Goal: Information Seeking & Learning: Learn about a topic

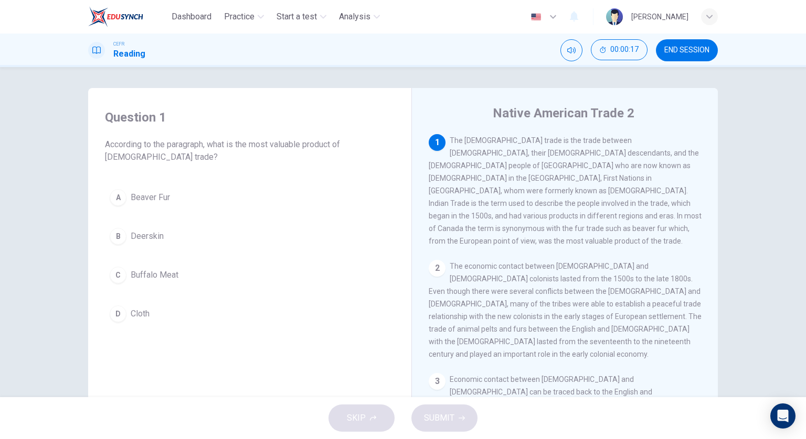
click at [199, 204] on button "A Beaver Fur" at bounding box center [249, 198] width 289 height 26
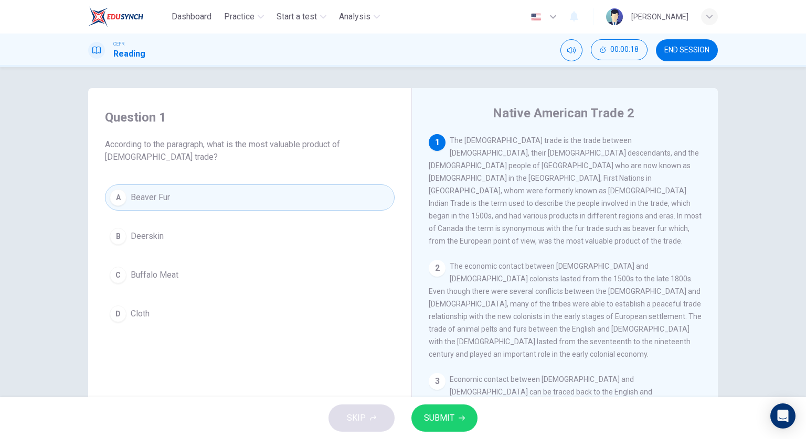
click at [443, 414] on span "SUBMIT" at bounding box center [439, 418] width 30 height 15
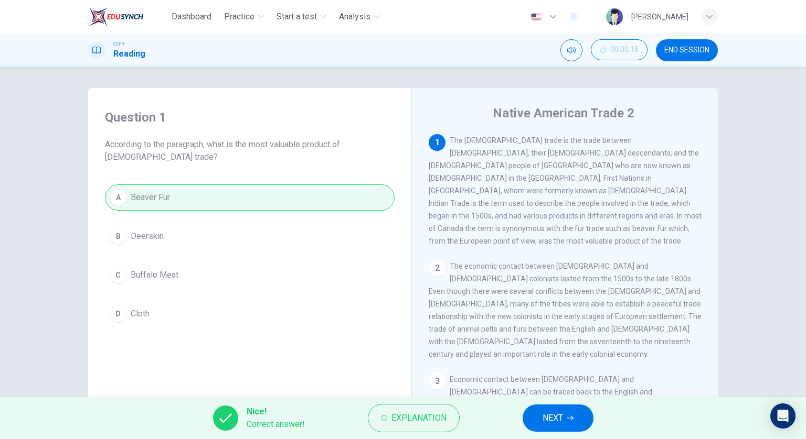
click at [539, 422] on button "NEXT" at bounding box center [557, 418] width 71 height 27
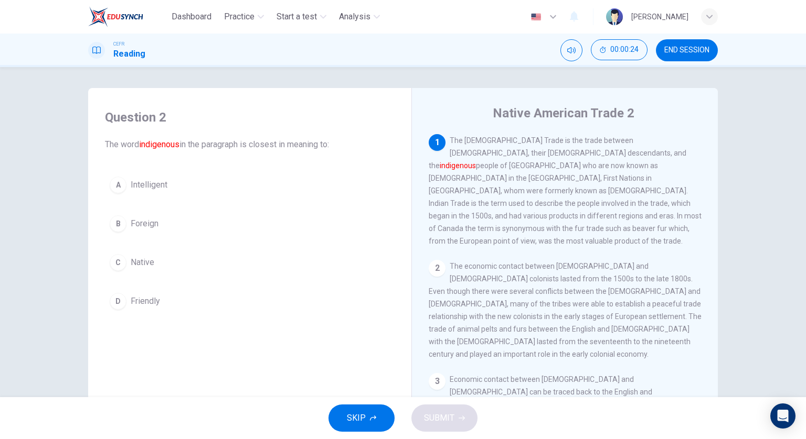
click at [212, 264] on button "C Native" at bounding box center [249, 263] width 289 height 26
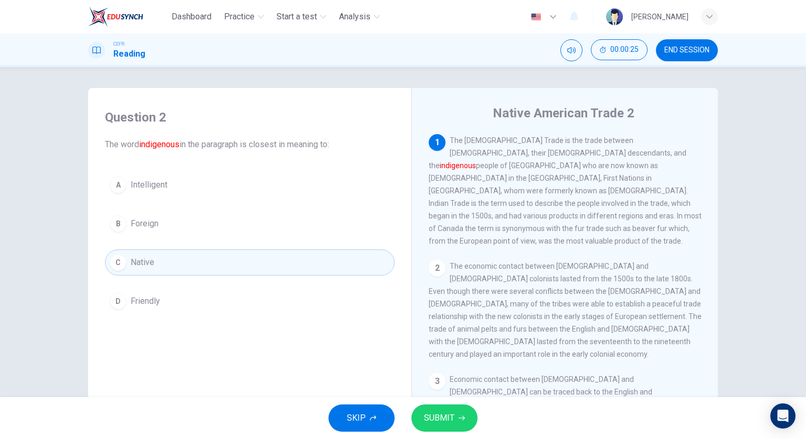
click at [432, 419] on span "SUBMIT" at bounding box center [439, 418] width 30 height 15
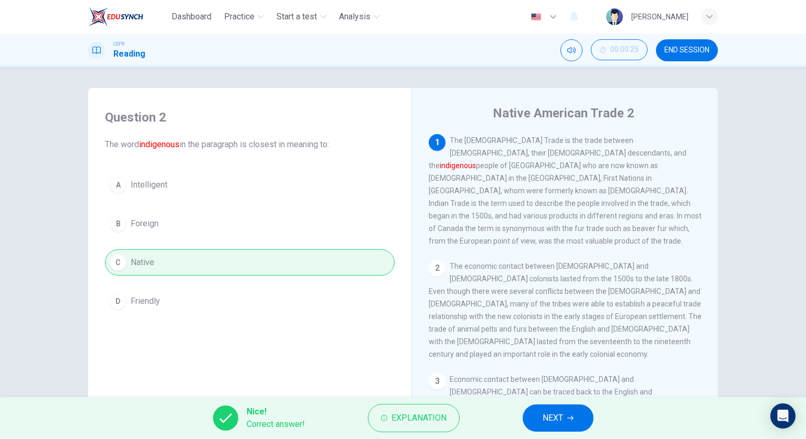
click at [555, 425] on span "NEXT" at bounding box center [552, 418] width 20 height 15
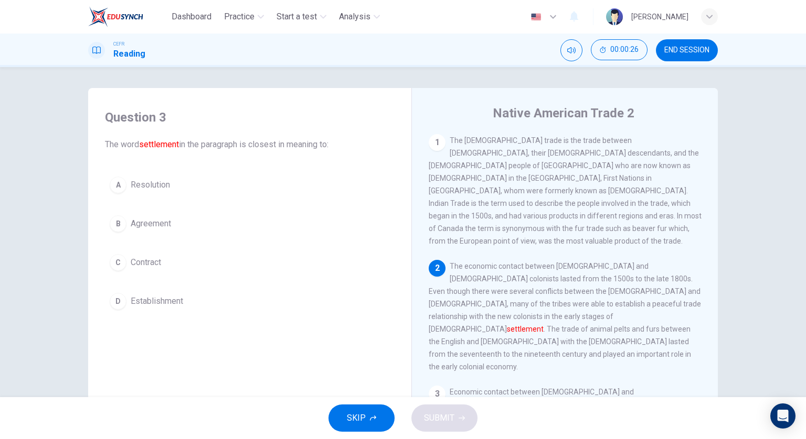
click at [177, 302] on span "Establishment" at bounding box center [157, 301] width 52 height 13
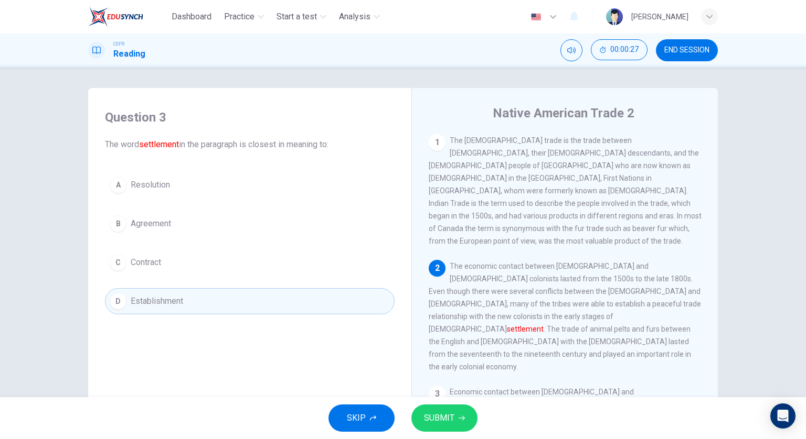
click at [447, 411] on span "SUBMIT" at bounding box center [439, 418] width 30 height 15
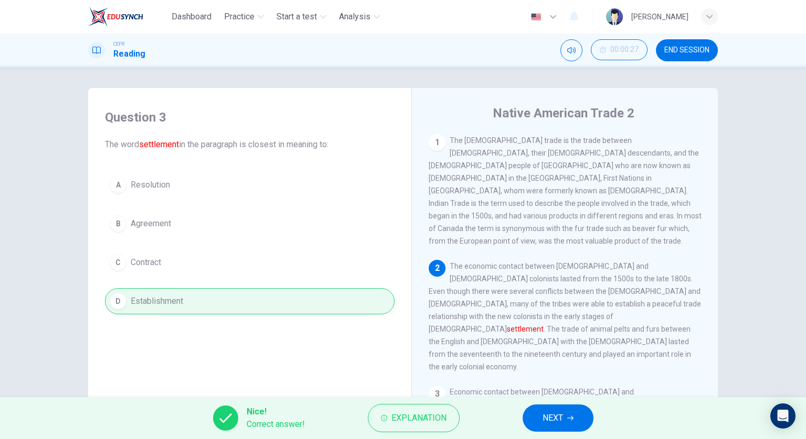
click at [530, 417] on button "NEXT" at bounding box center [557, 418] width 71 height 27
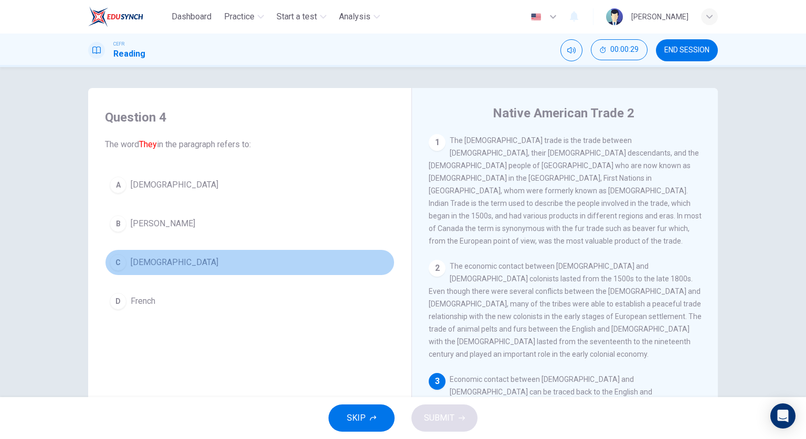
click at [212, 261] on button "C Europeans" at bounding box center [249, 263] width 289 height 26
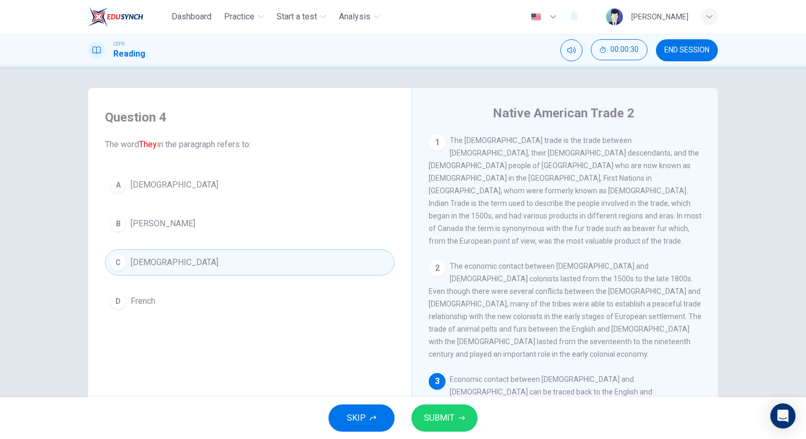
click at [462, 419] on icon "button" at bounding box center [461, 418] width 6 height 5
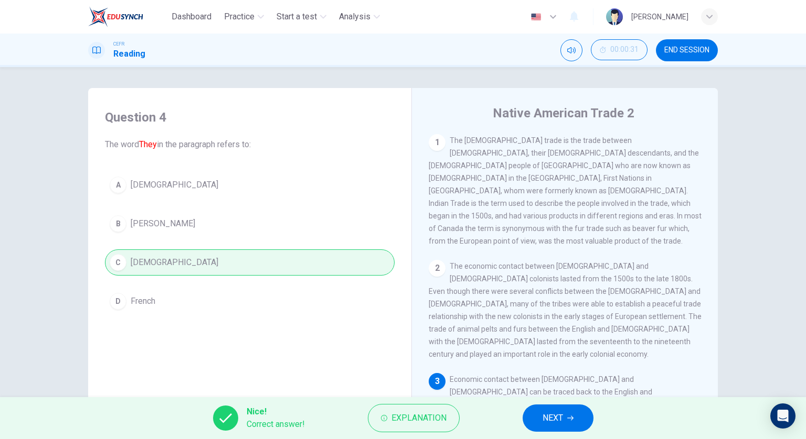
click at [537, 422] on button "NEXT" at bounding box center [557, 418] width 71 height 27
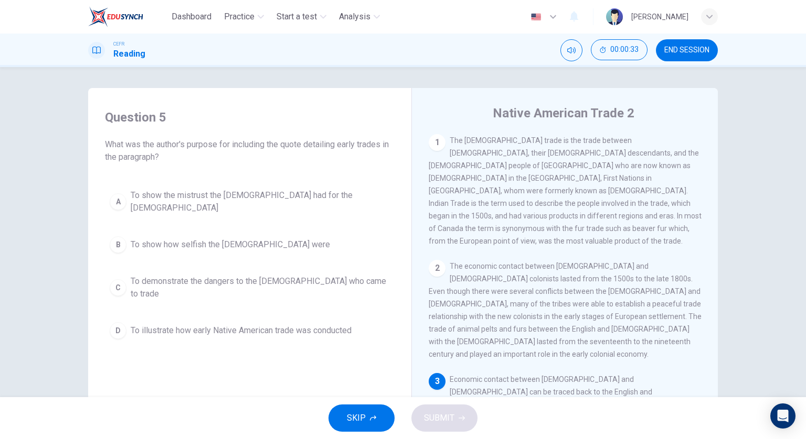
click at [348, 195] on span "To show the mistrust the Native Americans had for the Europeans" at bounding box center [260, 201] width 259 height 25
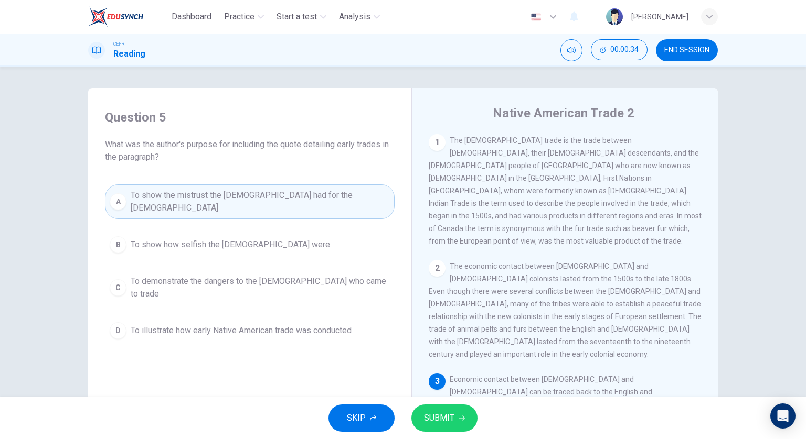
click at [441, 422] on span "SUBMIT" at bounding box center [439, 418] width 30 height 15
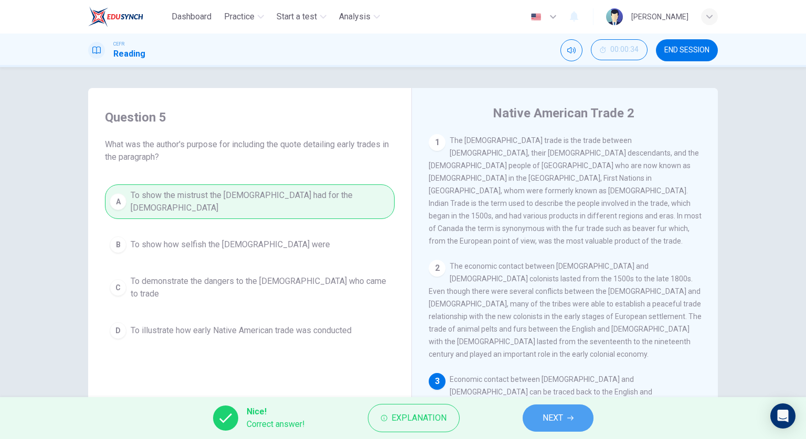
click at [552, 422] on span "NEXT" at bounding box center [552, 418] width 20 height 15
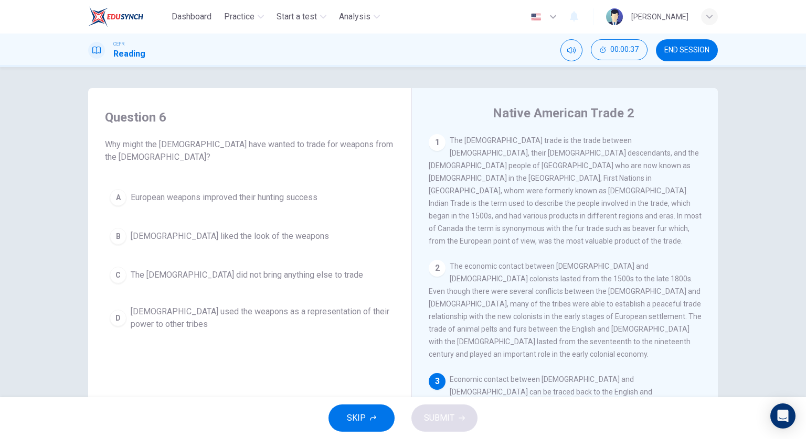
click at [288, 199] on span "European weapons improved their hunting success" at bounding box center [224, 197] width 187 height 13
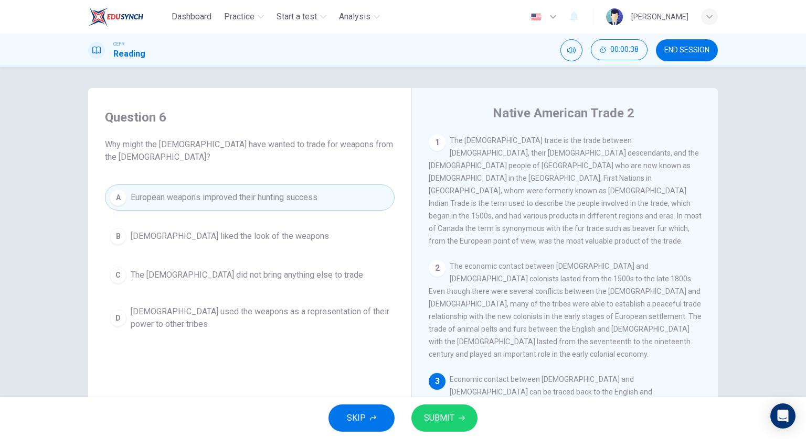
click at [445, 415] on span "SUBMIT" at bounding box center [439, 418] width 30 height 15
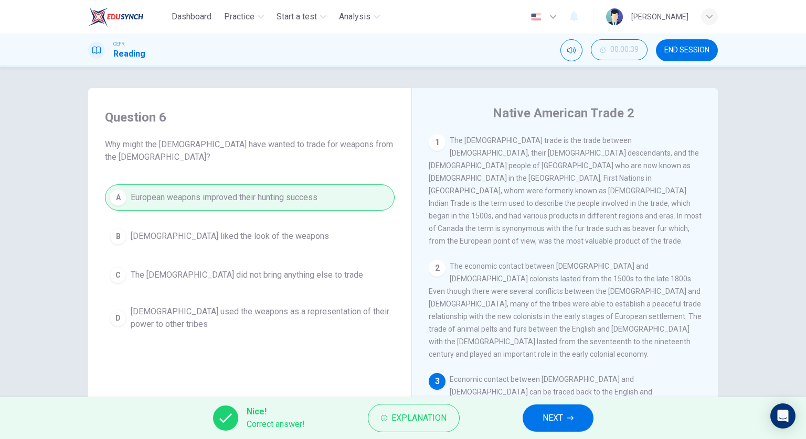
click at [538, 419] on button "NEXT" at bounding box center [557, 418] width 71 height 27
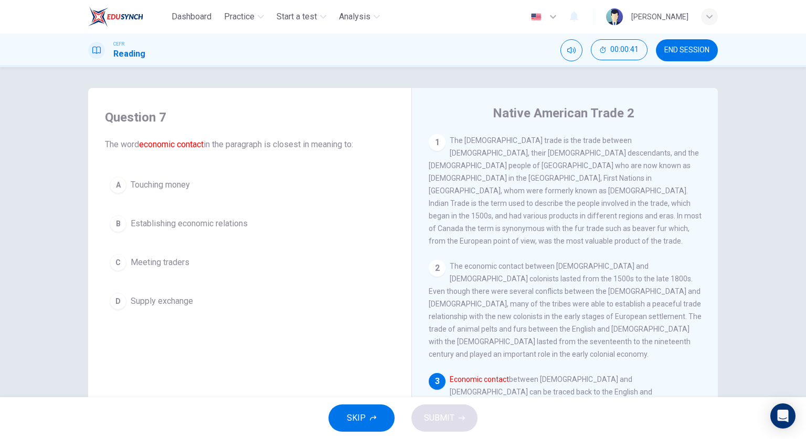
click at [250, 224] on button "B Establishing economic relations" at bounding box center [249, 224] width 289 height 26
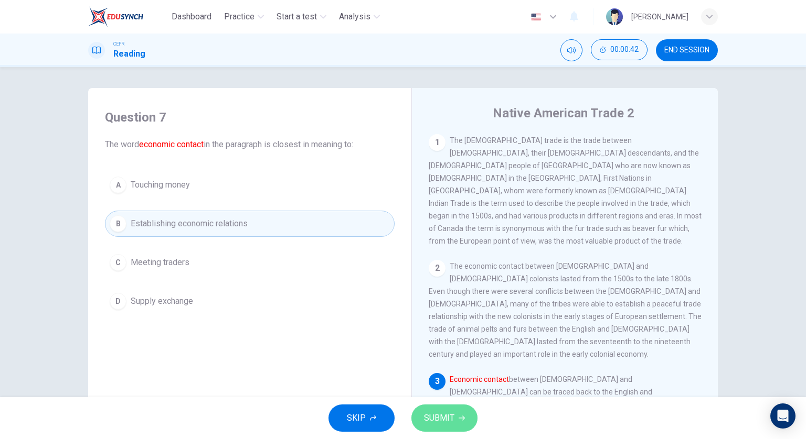
click at [450, 418] on span "SUBMIT" at bounding box center [439, 418] width 30 height 15
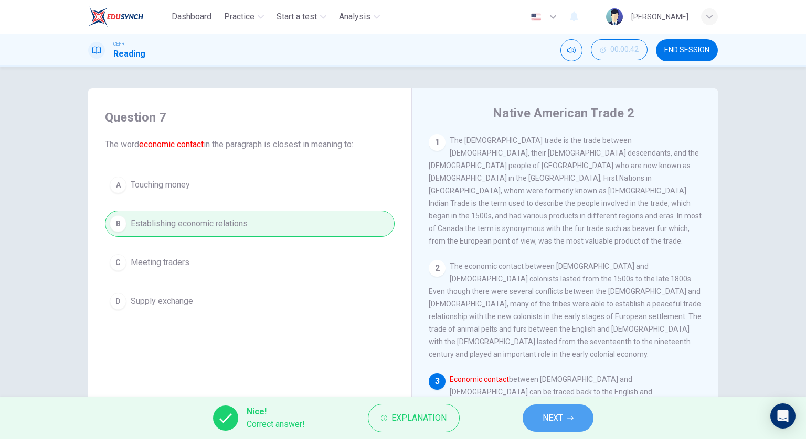
click at [532, 423] on button "NEXT" at bounding box center [557, 418] width 71 height 27
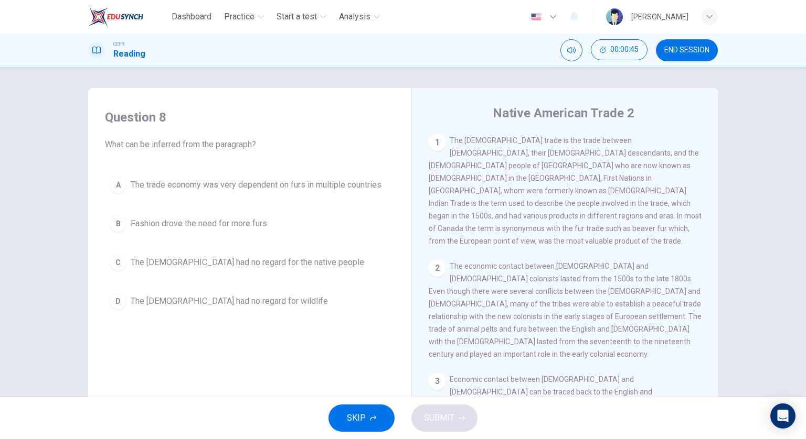
click at [289, 264] on span "The Europeans had no regard for the native people" at bounding box center [247, 262] width 233 height 13
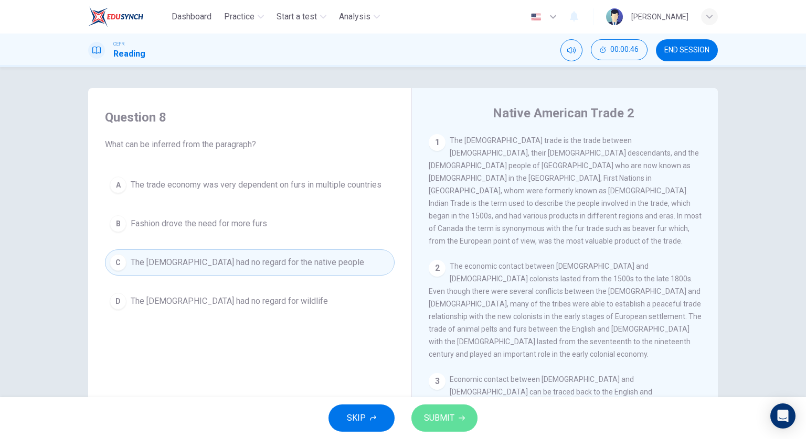
click at [442, 405] on button "SUBMIT" at bounding box center [444, 418] width 66 height 27
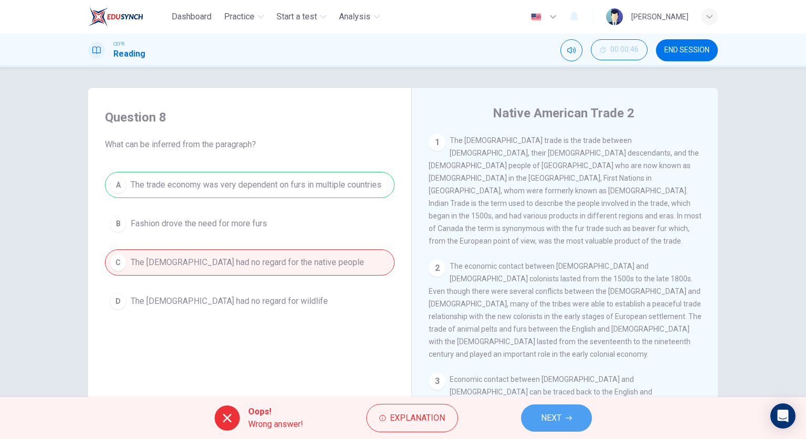
click at [554, 418] on span "NEXT" at bounding box center [551, 418] width 20 height 15
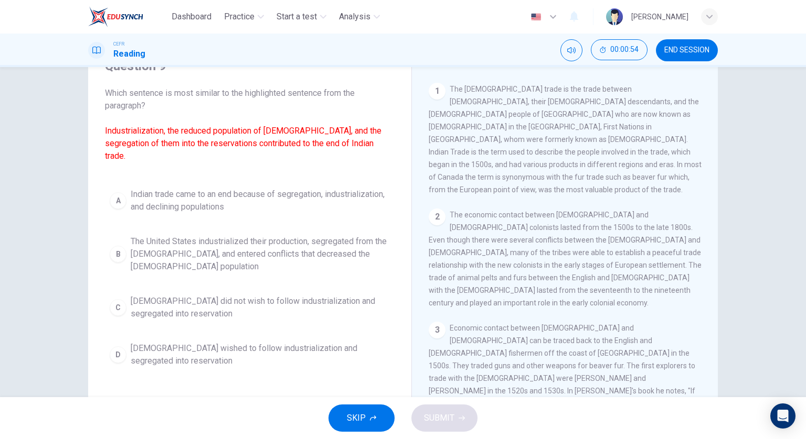
scroll to position [52, 0]
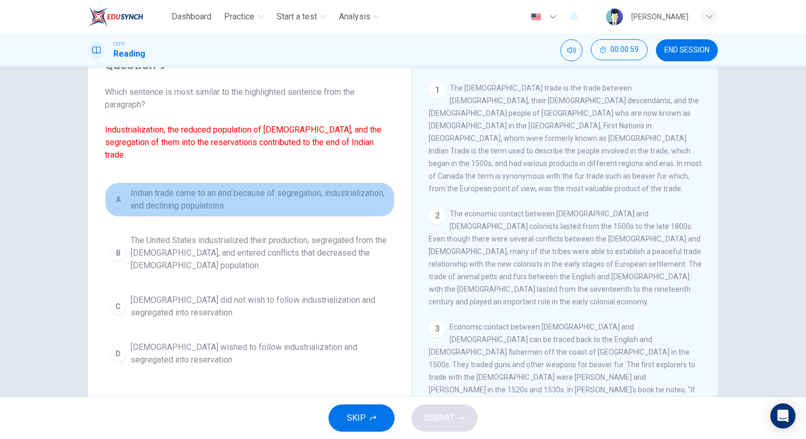
click at [262, 197] on span "Indian trade came to an end because of segregation, industrialization, and decl…" at bounding box center [260, 199] width 259 height 25
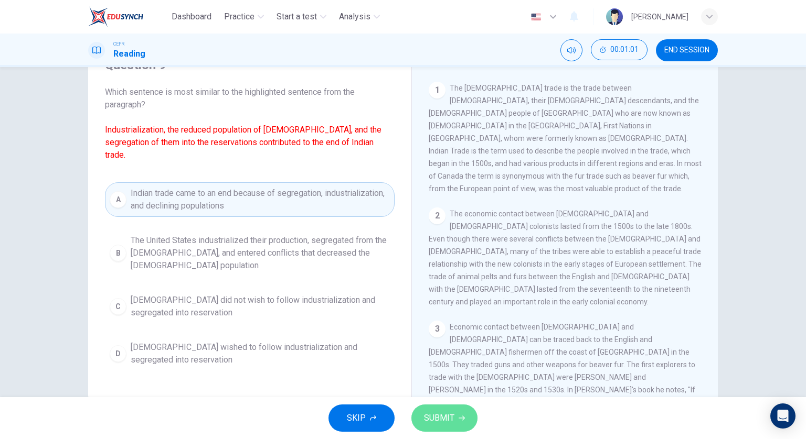
click at [441, 421] on span "SUBMIT" at bounding box center [439, 418] width 30 height 15
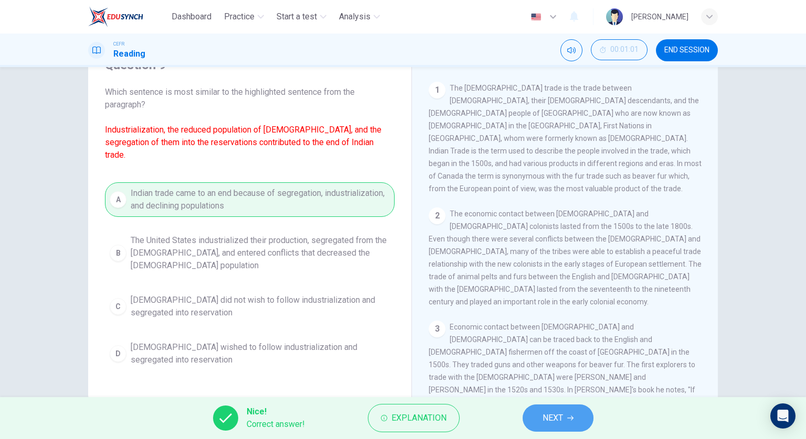
click at [557, 424] on span "NEXT" at bounding box center [552, 418] width 20 height 15
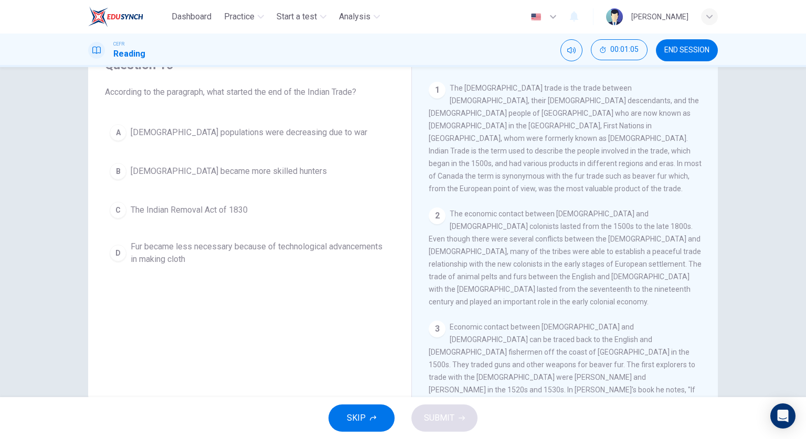
click at [285, 204] on button "C The Indian Removal Act of 1830" at bounding box center [249, 210] width 289 height 26
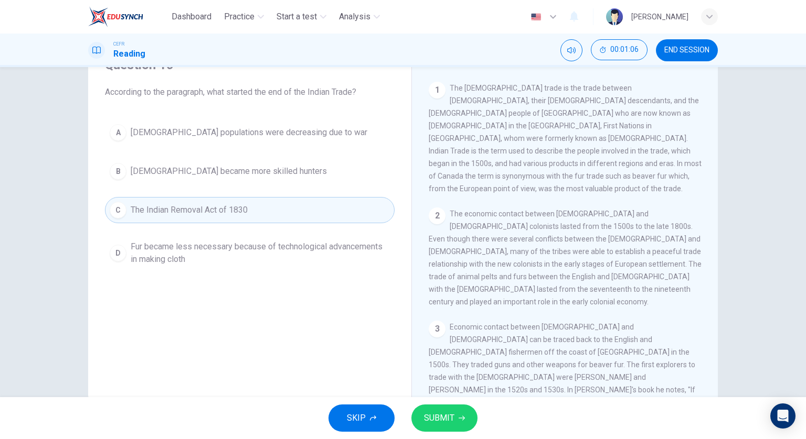
click at [446, 419] on span "SUBMIT" at bounding box center [439, 418] width 30 height 15
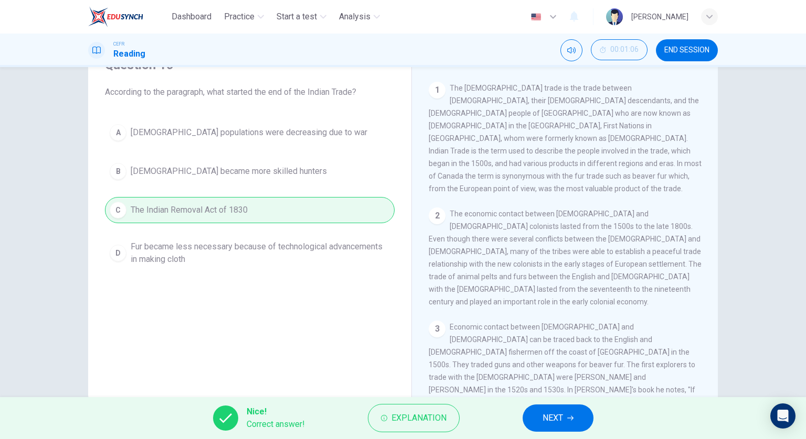
click at [547, 419] on span "NEXT" at bounding box center [552, 418] width 20 height 15
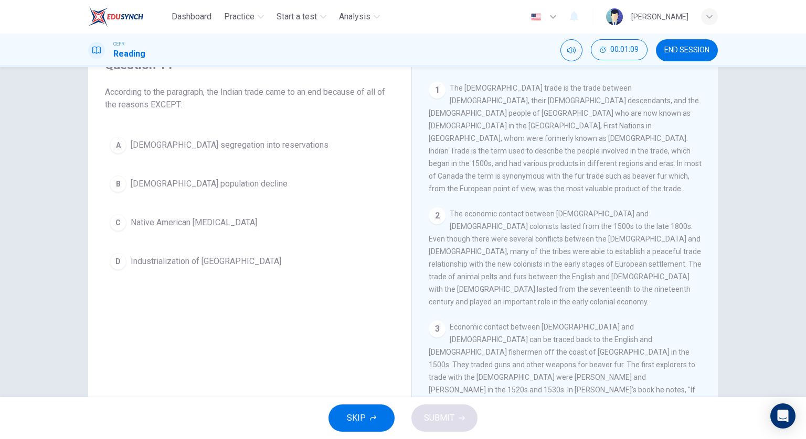
click at [277, 234] on button "C Native American hostility" at bounding box center [249, 223] width 289 height 26
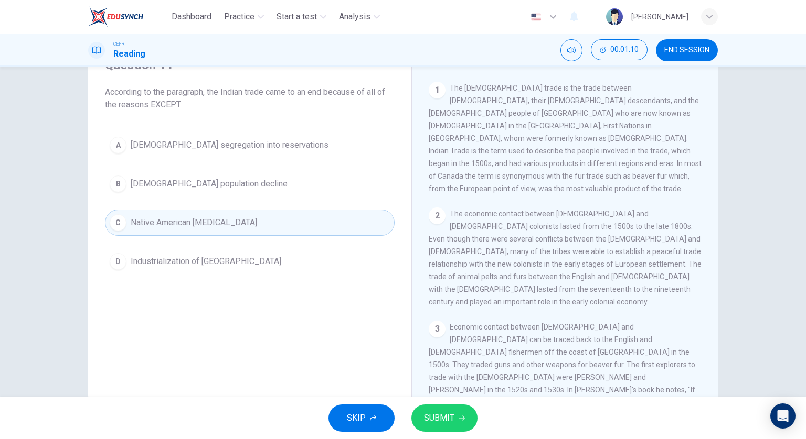
click at [444, 422] on span "SUBMIT" at bounding box center [439, 418] width 30 height 15
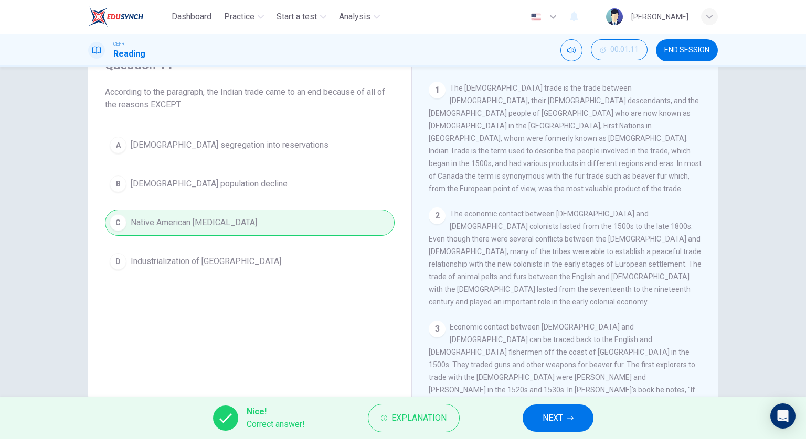
click at [543, 415] on span "NEXT" at bounding box center [552, 418] width 20 height 15
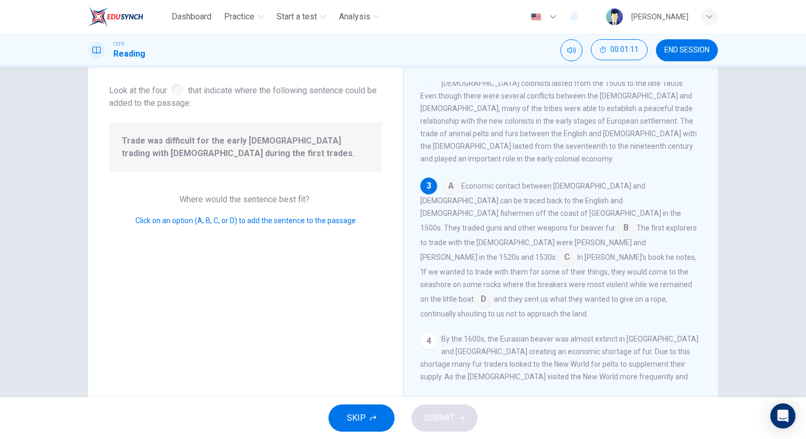
scroll to position [153, 0]
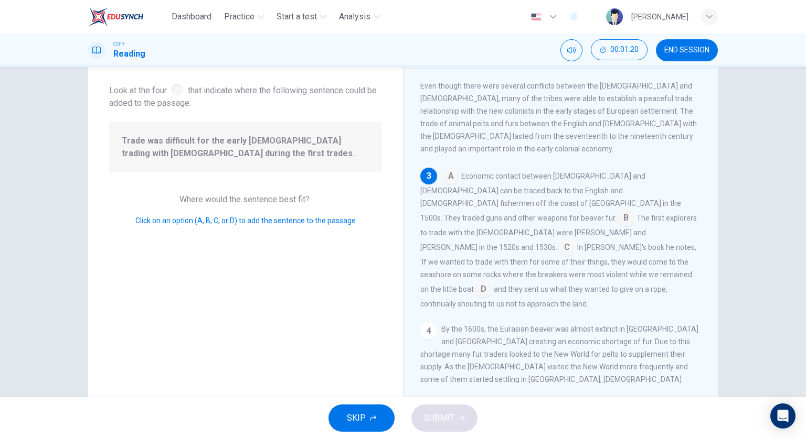
click at [558, 240] on input at bounding box center [566, 248] width 17 height 17
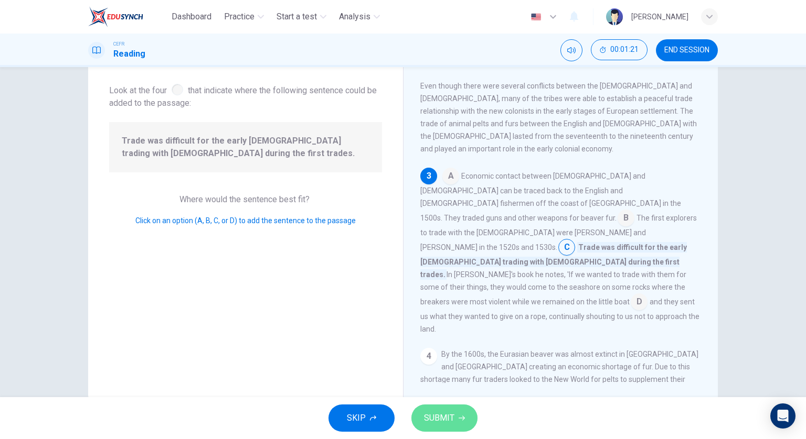
click at [463, 421] on icon "button" at bounding box center [461, 418] width 6 height 6
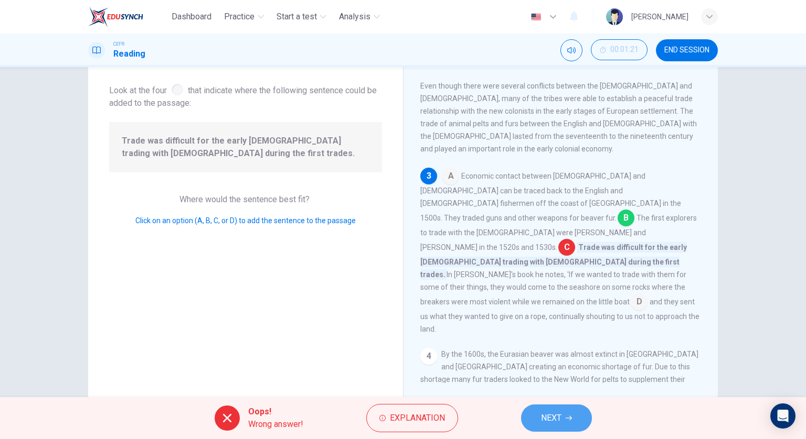
click at [541, 413] on span "NEXT" at bounding box center [551, 418] width 20 height 15
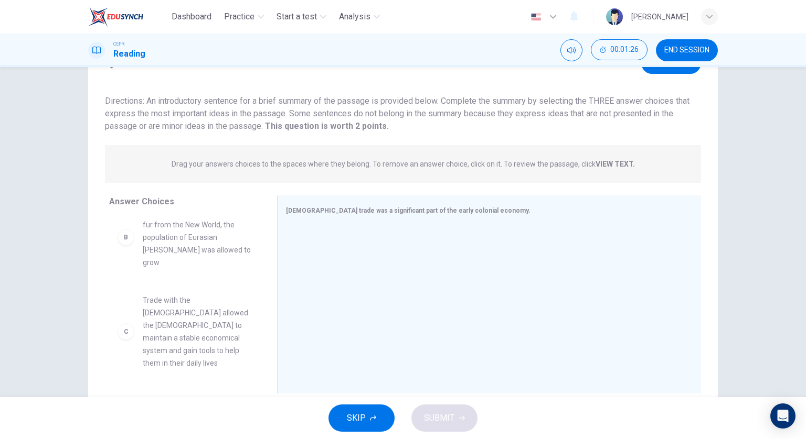
scroll to position [105, 0]
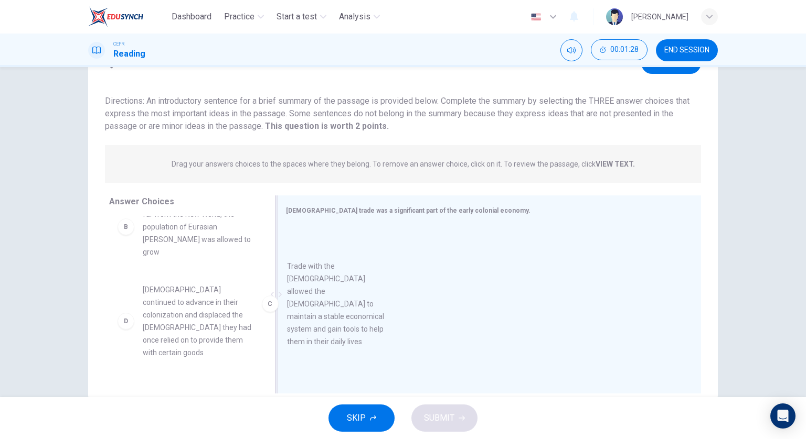
drag, startPoint x: 197, startPoint y: 315, endPoint x: 353, endPoint y: 304, distance: 156.1
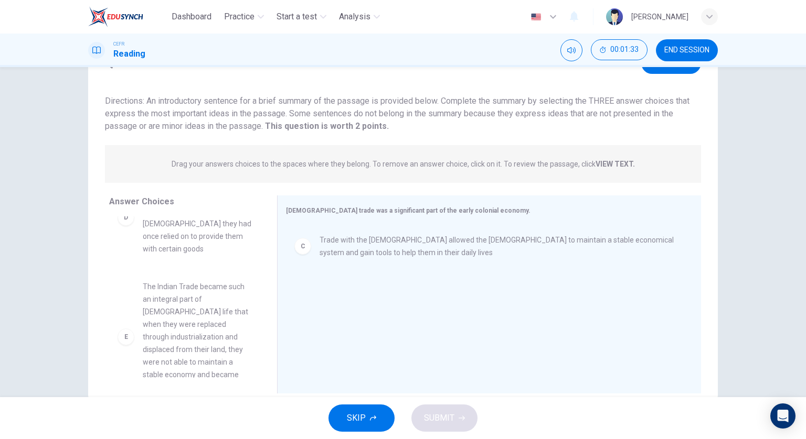
scroll to position [210, 0]
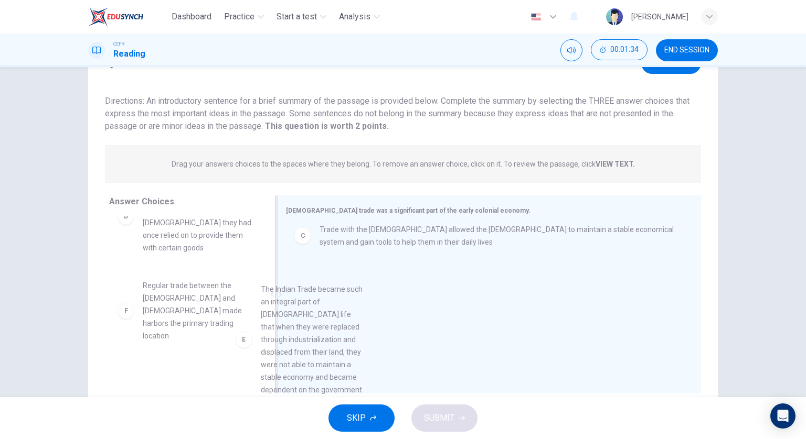
drag, startPoint x: 185, startPoint y: 290, endPoint x: 331, endPoint y: 309, distance: 147.5
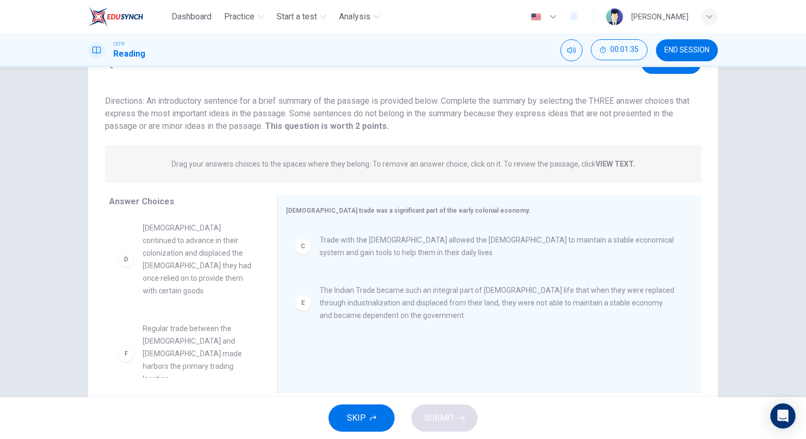
scroll to position [157, 0]
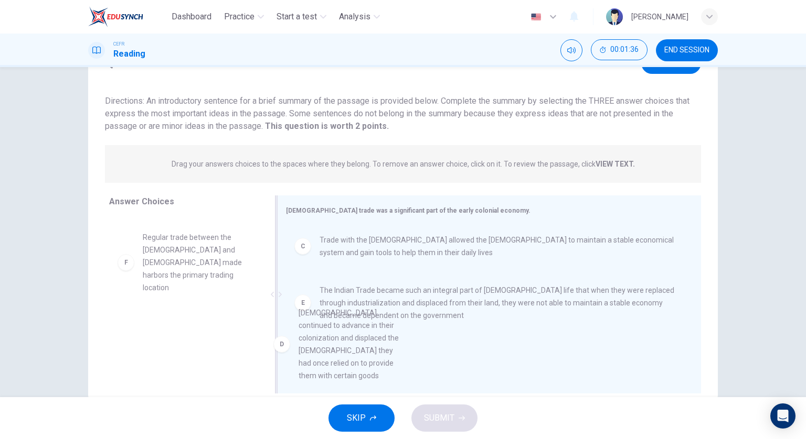
drag, startPoint x: 190, startPoint y: 264, endPoint x: 352, endPoint y: 356, distance: 186.0
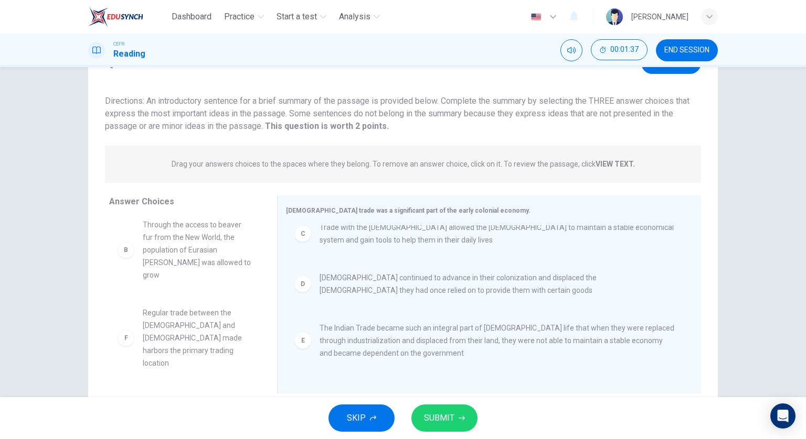
scroll to position [57, 0]
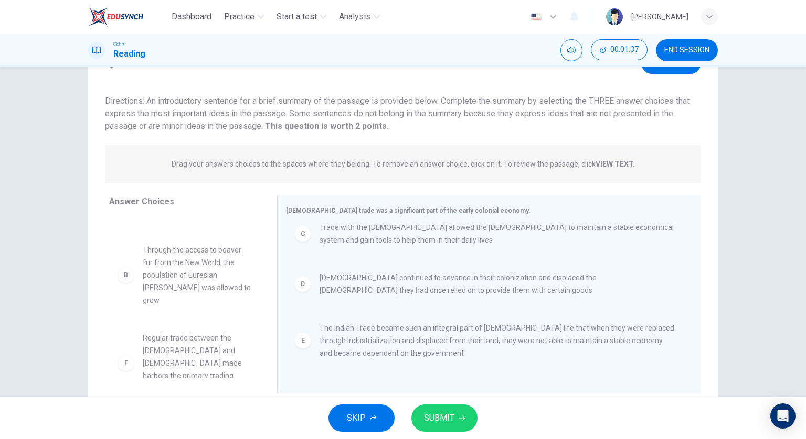
click at [446, 413] on span "SUBMIT" at bounding box center [439, 418] width 30 height 15
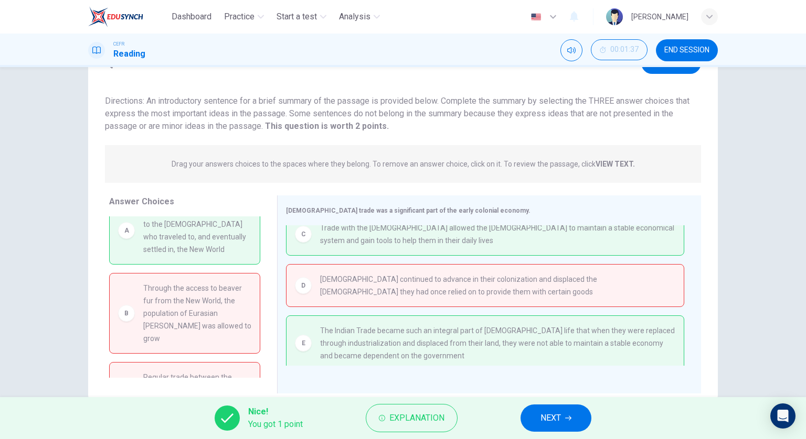
scroll to position [0, 0]
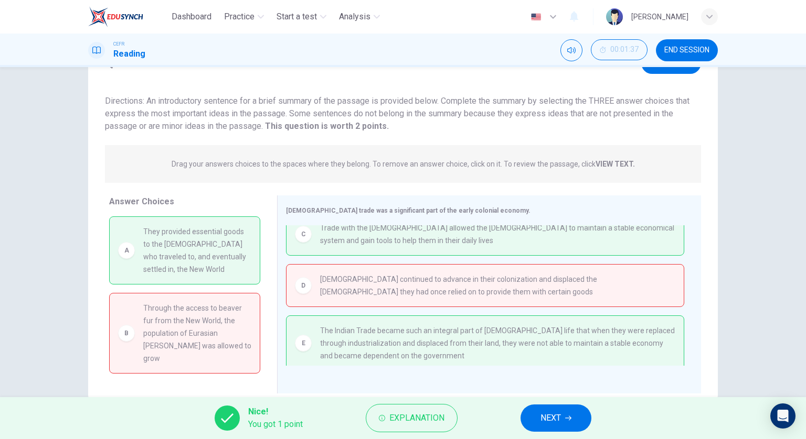
click at [552, 411] on span "NEXT" at bounding box center [550, 418] width 20 height 15
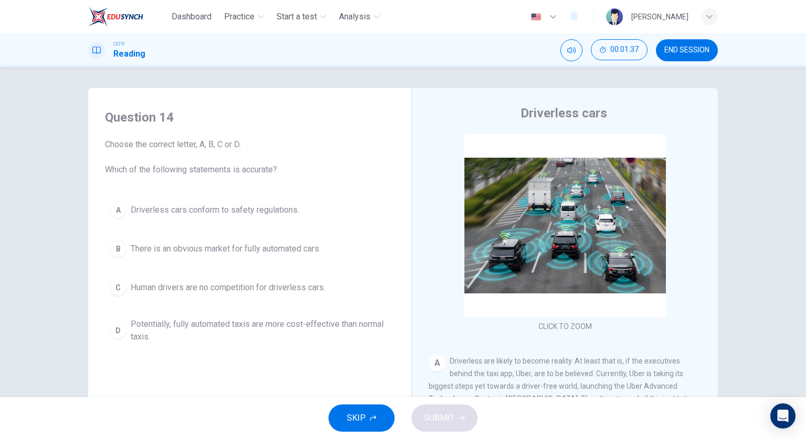
click at [671, 55] on button "END SESSION" at bounding box center [687, 50] width 62 height 22
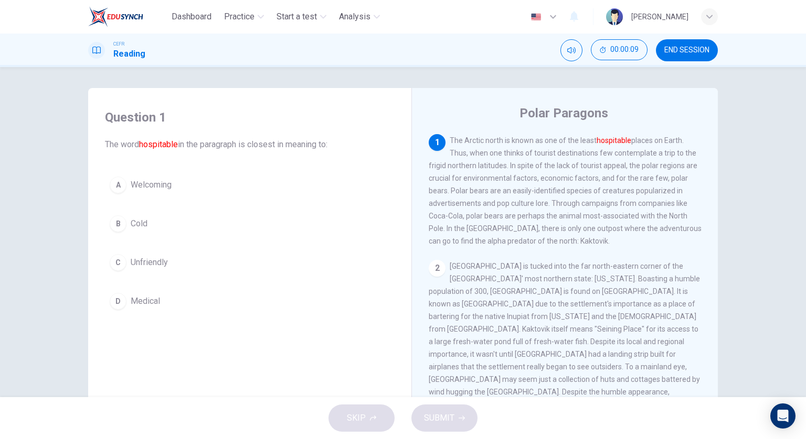
click at [173, 178] on button "A Welcoming" at bounding box center [249, 185] width 289 height 26
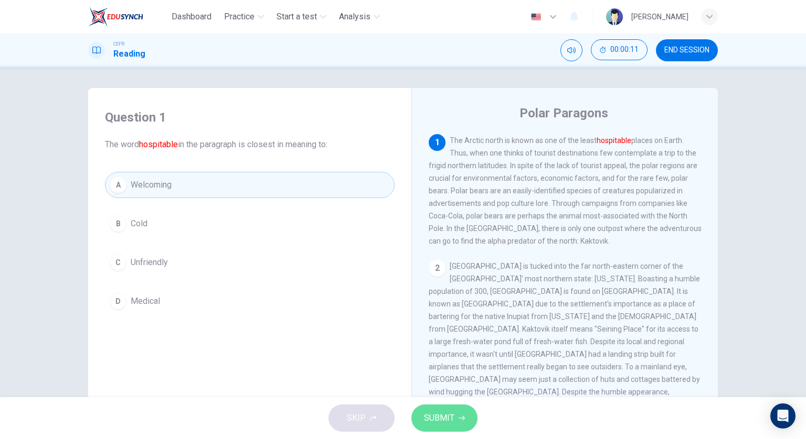
click at [448, 417] on span "SUBMIT" at bounding box center [439, 418] width 30 height 15
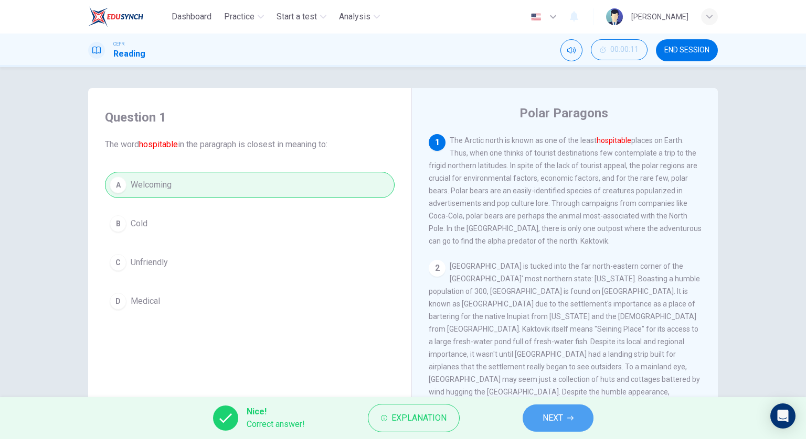
click at [561, 416] on span "NEXT" at bounding box center [552, 418] width 20 height 15
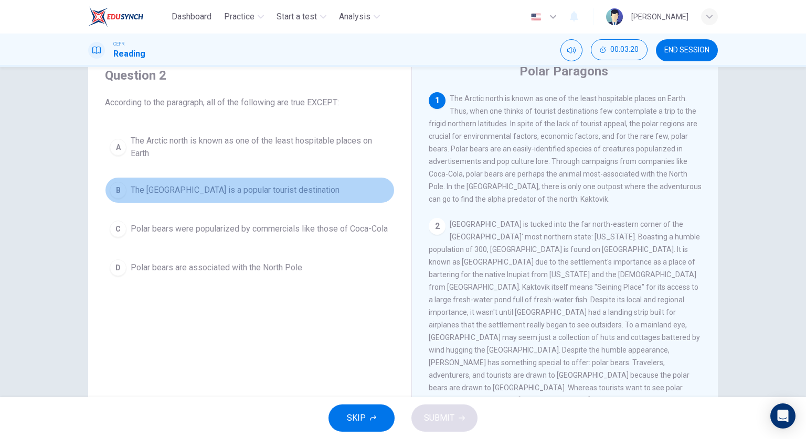
click at [352, 198] on button "B The North Pole is a popular tourist destination" at bounding box center [249, 190] width 289 height 26
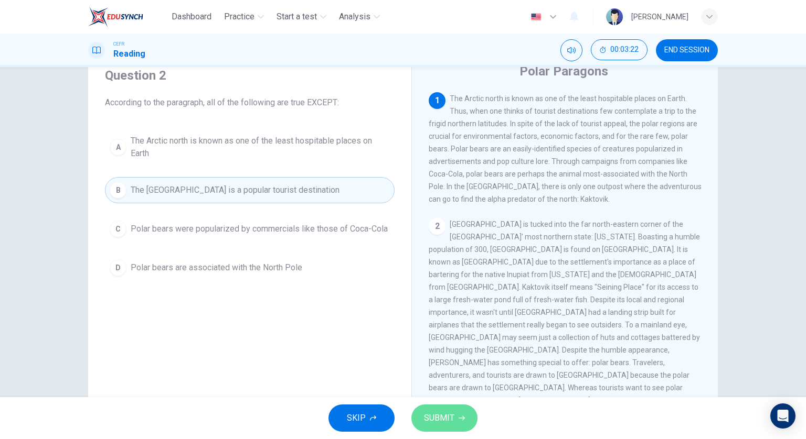
click at [460, 419] on icon "button" at bounding box center [461, 418] width 6 height 5
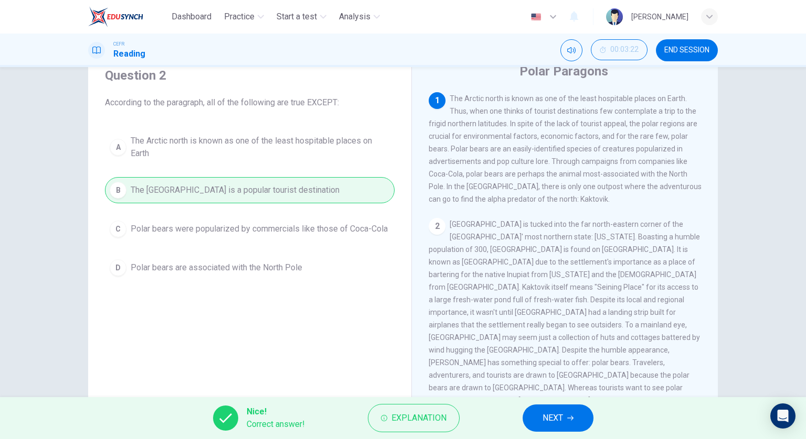
click at [551, 428] on button "NEXT" at bounding box center [557, 418] width 71 height 27
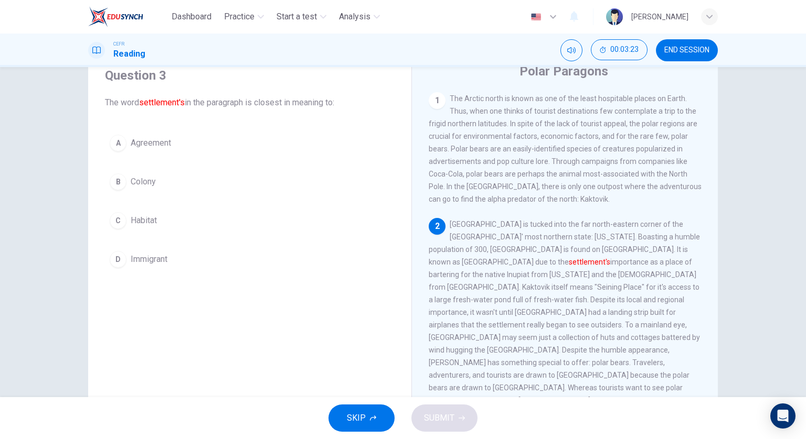
click at [227, 233] on div "A Agreement B Colony C Habitat D Immigrant" at bounding box center [249, 201] width 289 height 143
click at [228, 225] on button "C Habitat" at bounding box center [249, 221] width 289 height 26
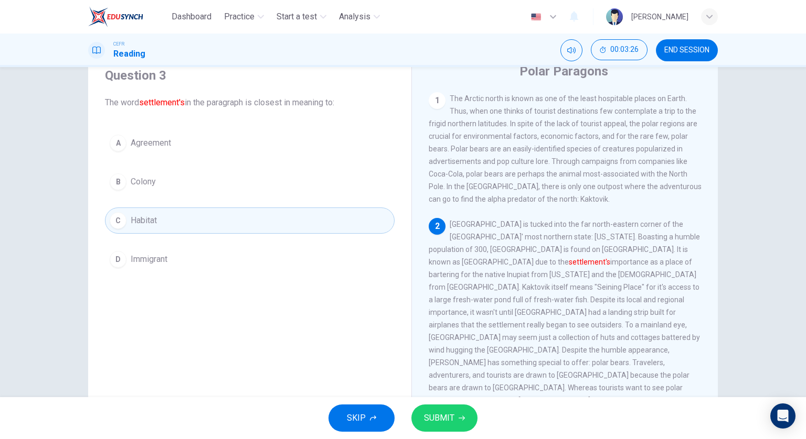
click at [435, 411] on span "SUBMIT" at bounding box center [439, 418] width 30 height 15
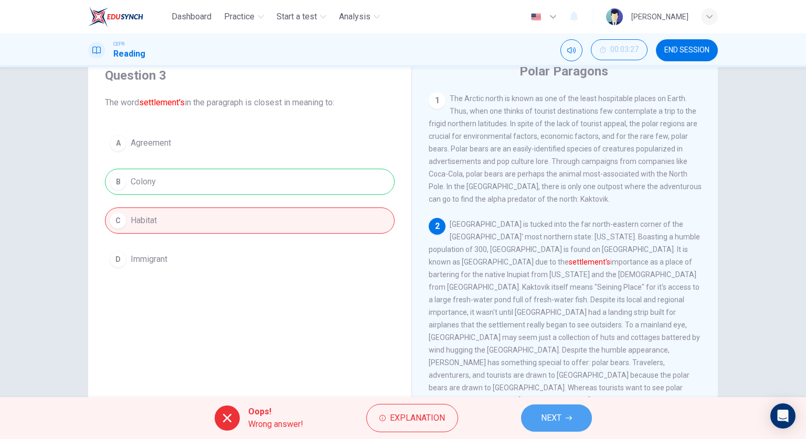
click at [541, 415] on span "NEXT" at bounding box center [551, 418] width 20 height 15
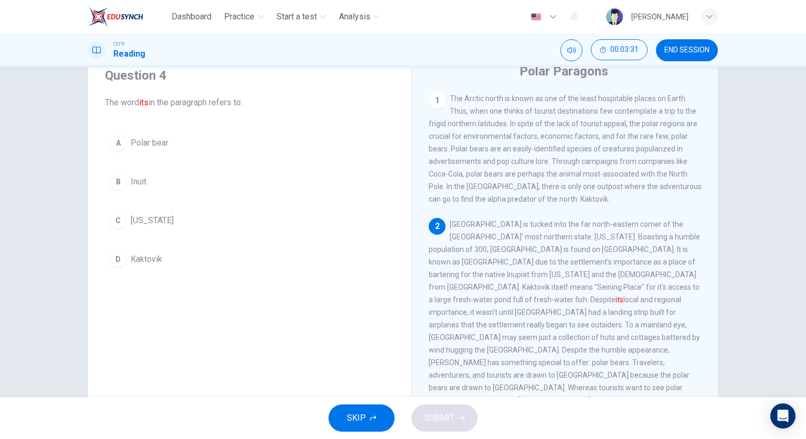
click at [250, 254] on button "D Kaktovik" at bounding box center [249, 259] width 289 height 26
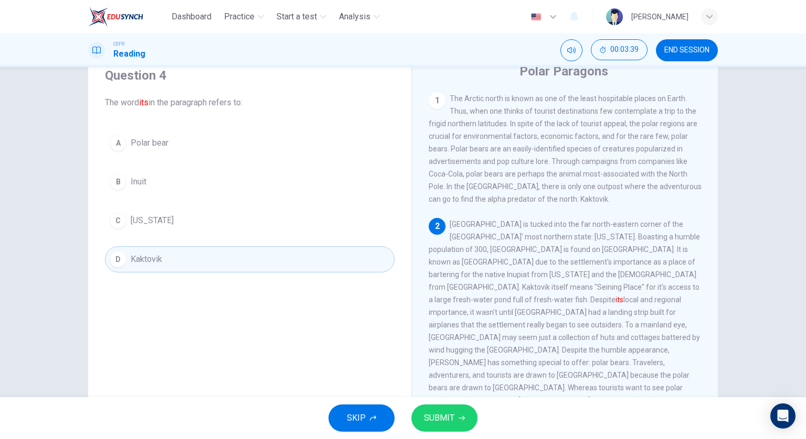
click at [433, 406] on button "SUBMIT" at bounding box center [444, 418] width 66 height 27
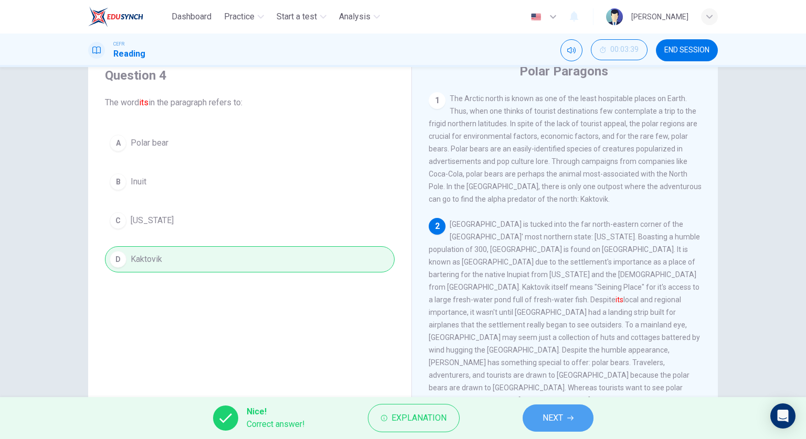
click at [568, 421] on icon "button" at bounding box center [570, 418] width 6 height 6
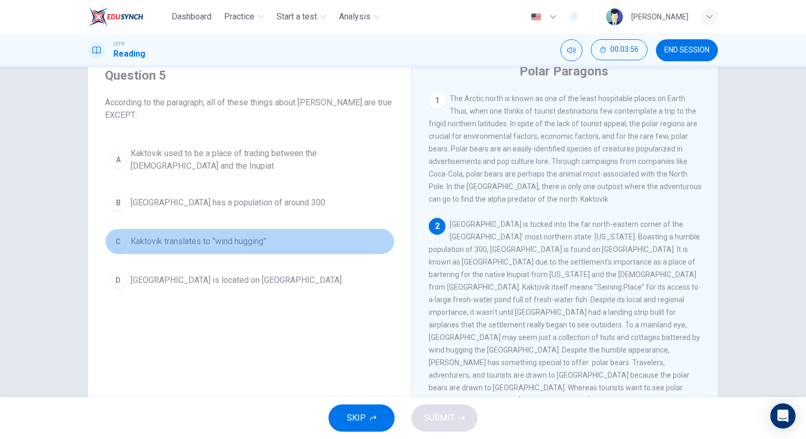
click at [226, 243] on span "Kaktovik translates to "wind hugging"" at bounding box center [198, 241] width 135 height 13
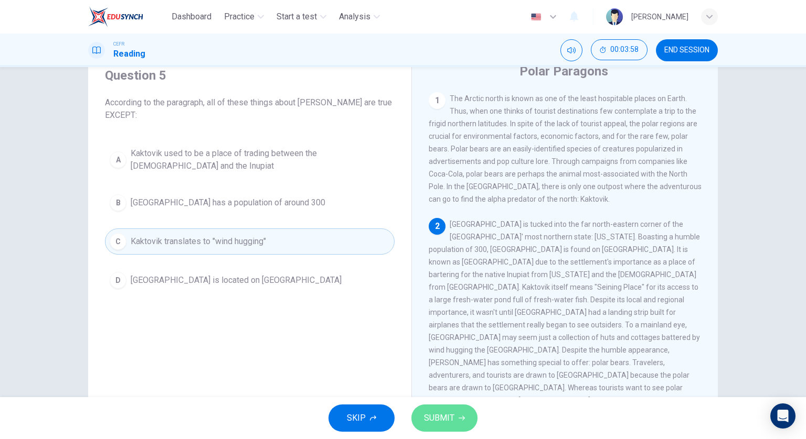
click at [462, 427] on button "SUBMIT" at bounding box center [444, 418] width 66 height 27
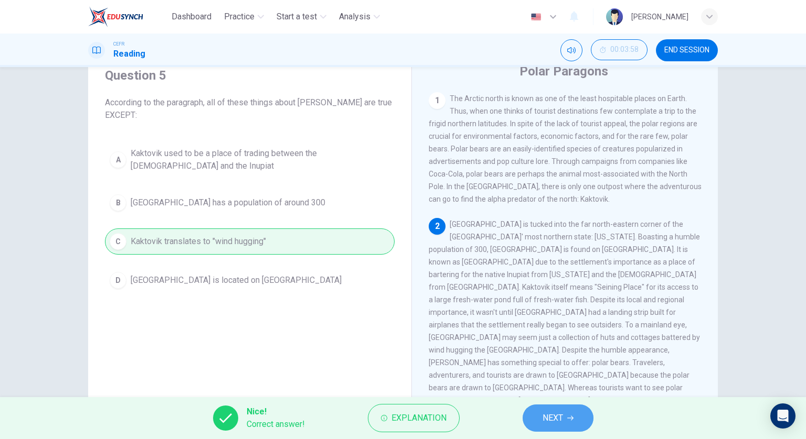
click at [583, 417] on button "NEXT" at bounding box center [557, 418] width 71 height 27
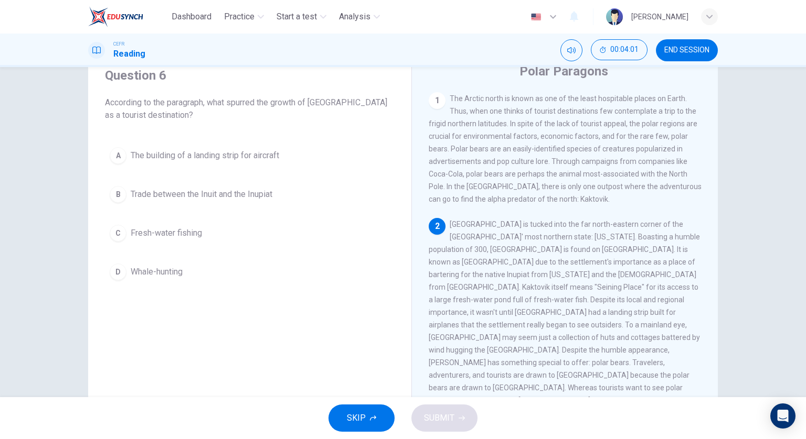
click at [272, 163] on button "A The building of a landing strip for aircraft" at bounding box center [249, 156] width 289 height 26
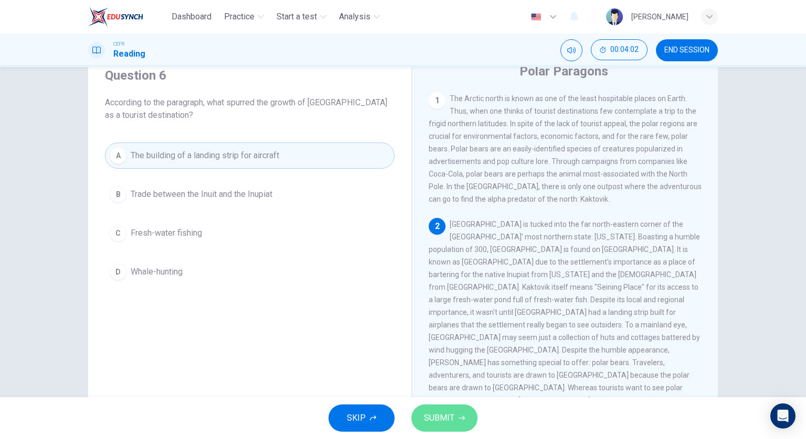
click at [445, 413] on span "SUBMIT" at bounding box center [439, 418] width 30 height 15
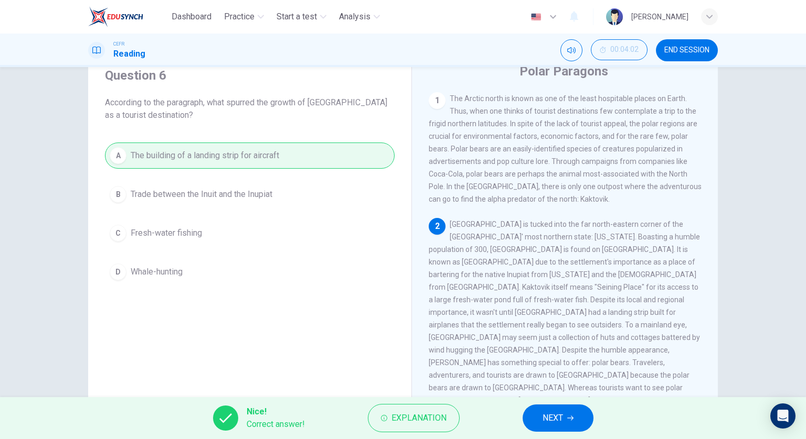
click at [568, 414] on button "NEXT" at bounding box center [557, 418] width 71 height 27
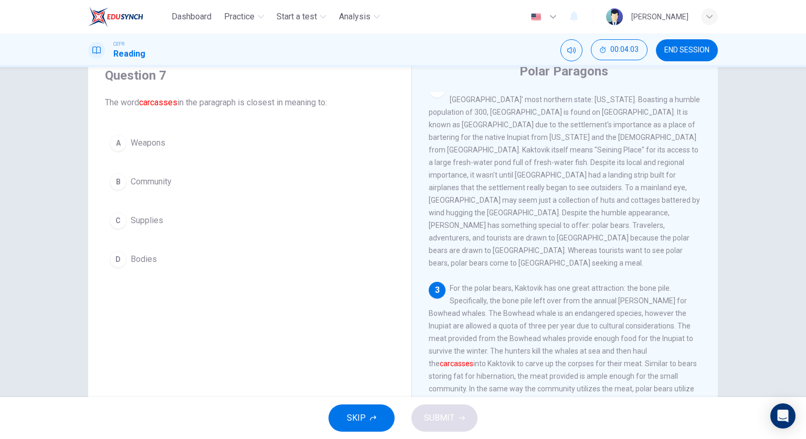
scroll to position [210, 0]
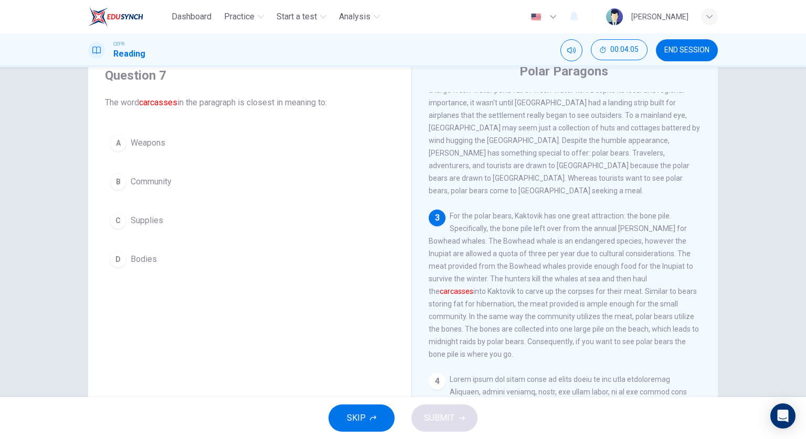
click at [186, 250] on button "D Bodies" at bounding box center [249, 259] width 289 height 26
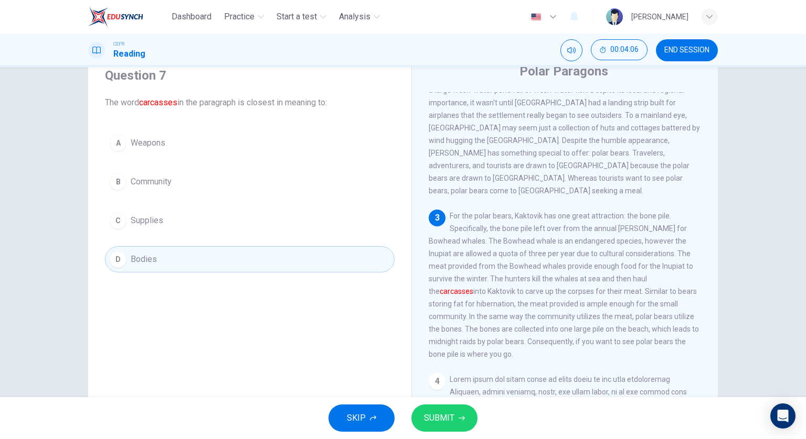
click at [472, 421] on button "SUBMIT" at bounding box center [444, 418] width 66 height 27
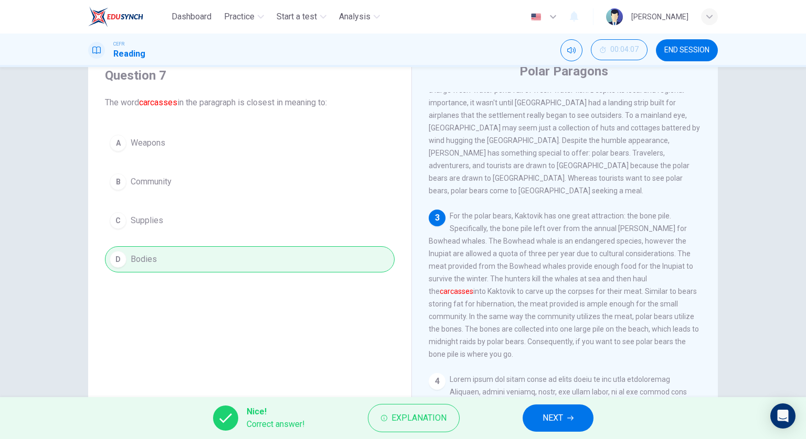
click at [559, 420] on span "NEXT" at bounding box center [552, 418] width 20 height 15
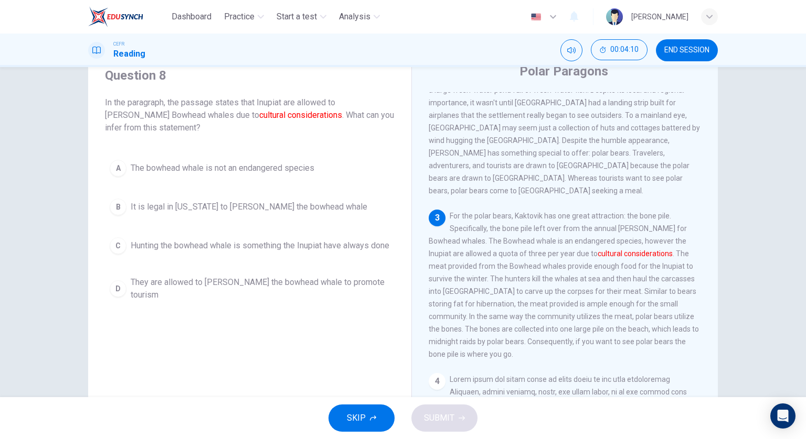
click at [286, 245] on span "Hunting the bowhead whale is something the Inupiat have always done" at bounding box center [260, 246] width 259 height 13
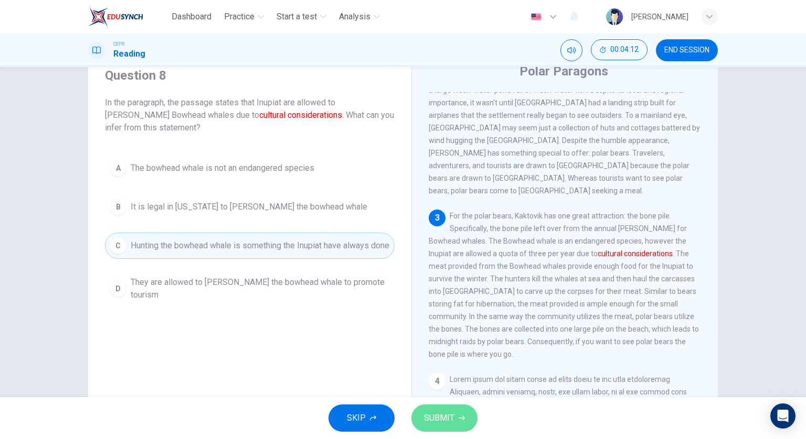
click at [449, 412] on span "SUBMIT" at bounding box center [439, 418] width 30 height 15
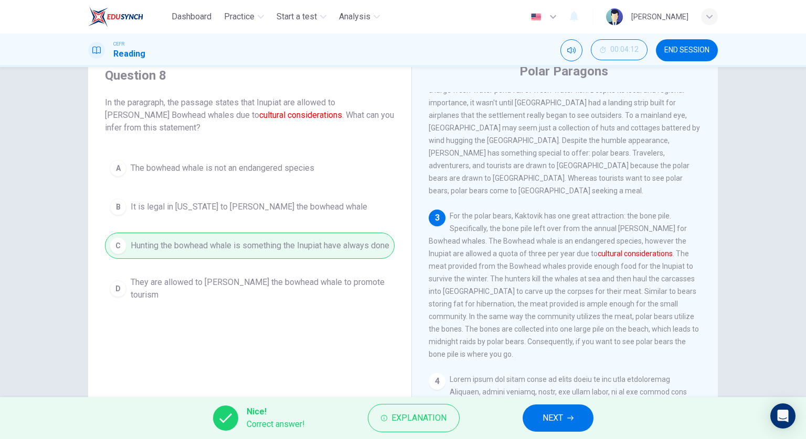
click at [555, 417] on span "NEXT" at bounding box center [552, 418] width 20 height 15
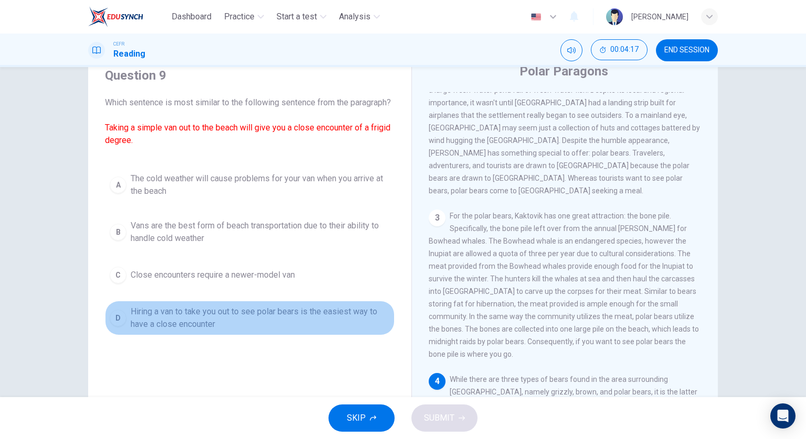
click at [297, 329] on span "Hiring a van to take you out to see polar bears is the easiest way to have a cl…" at bounding box center [260, 318] width 259 height 25
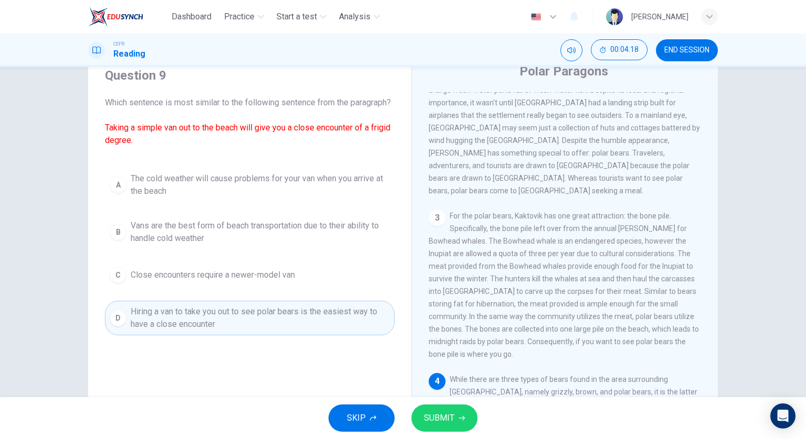
click at [467, 424] on button "SUBMIT" at bounding box center [444, 418] width 66 height 27
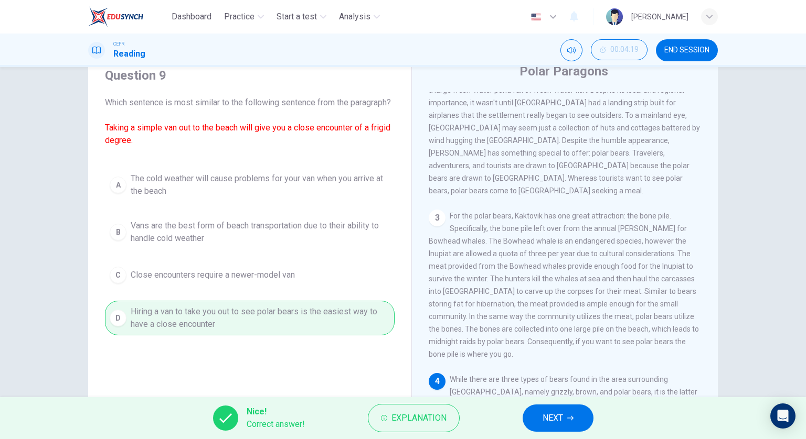
click at [561, 413] on span "NEXT" at bounding box center [552, 418] width 20 height 15
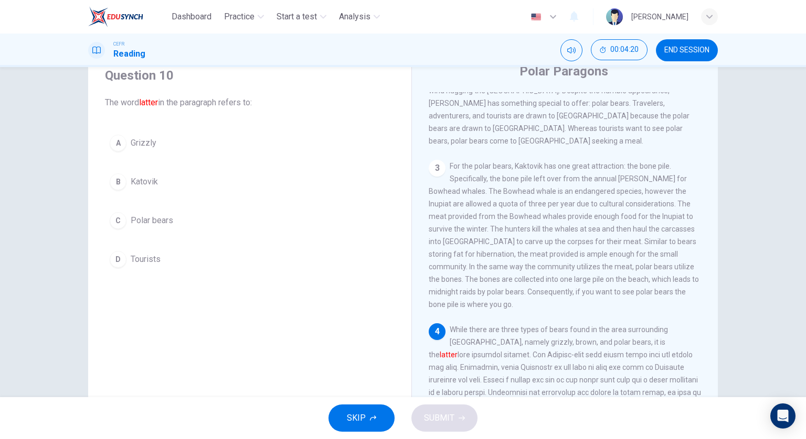
scroll to position [262, 0]
click at [149, 220] on span "Polar bears" at bounding box center [152, 220] width 42 height 13
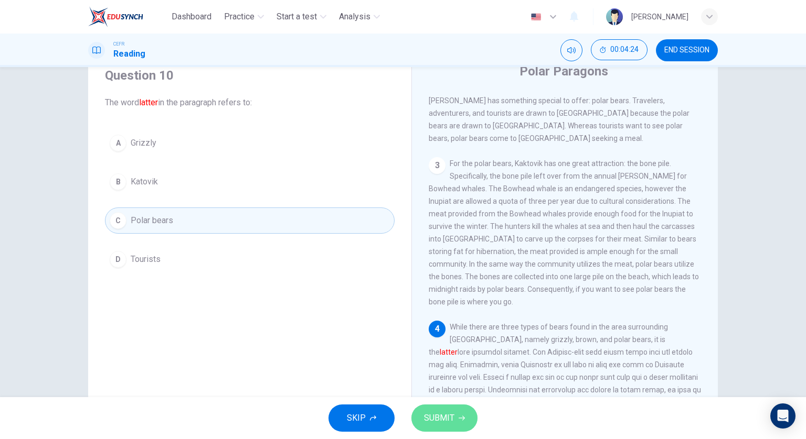
click at [444, 416] on span "SUBMIT" at bounding box center [439, 418] width 30 height 15
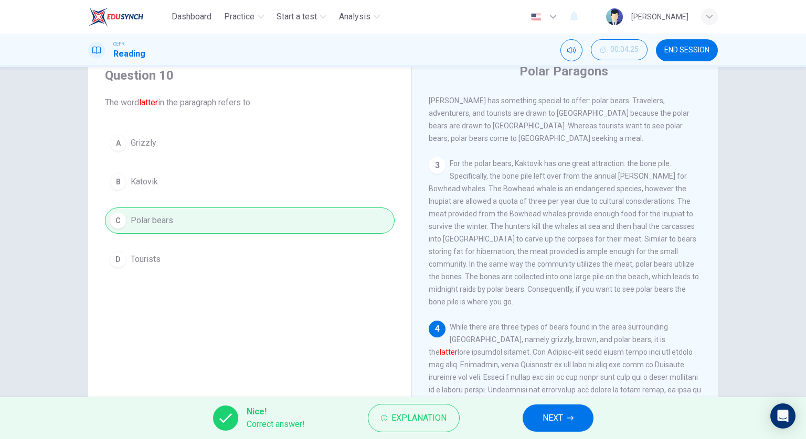
click at [544, 430] on button "NEXT" at bounding box center [557, 418] width 71 height 27
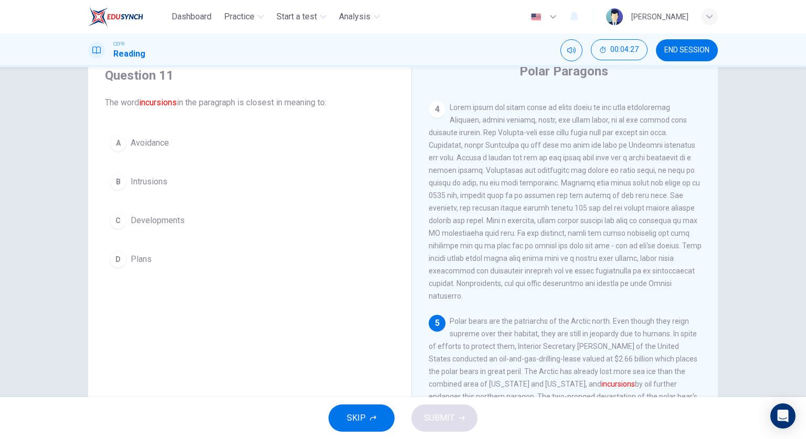
scroll to position [499, 0]
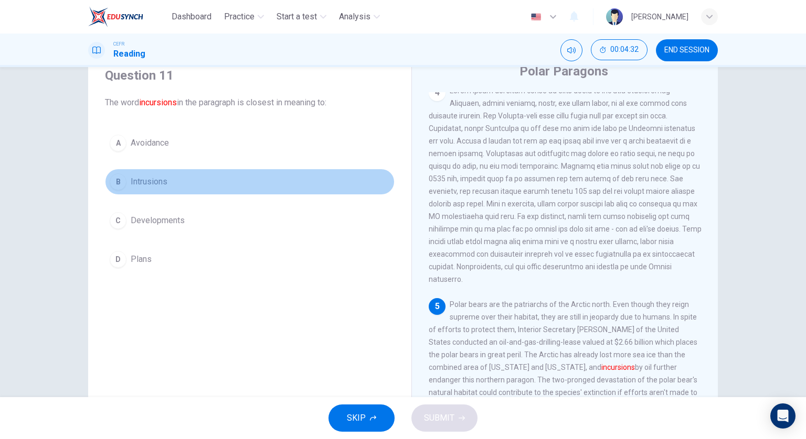
click at [188, 193] on button "B Intrusions" at bounding box center [249, 182] width 289 height 26
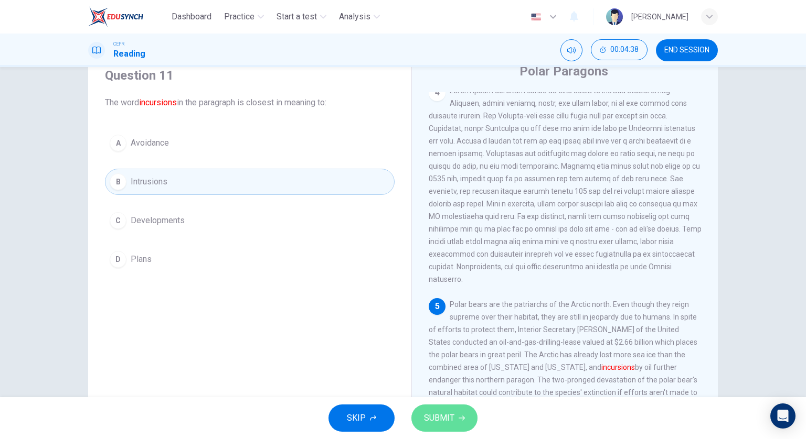
click at [438, 412] on span "SUBMIT" at bounding box center [439, 418] width 30 height 15
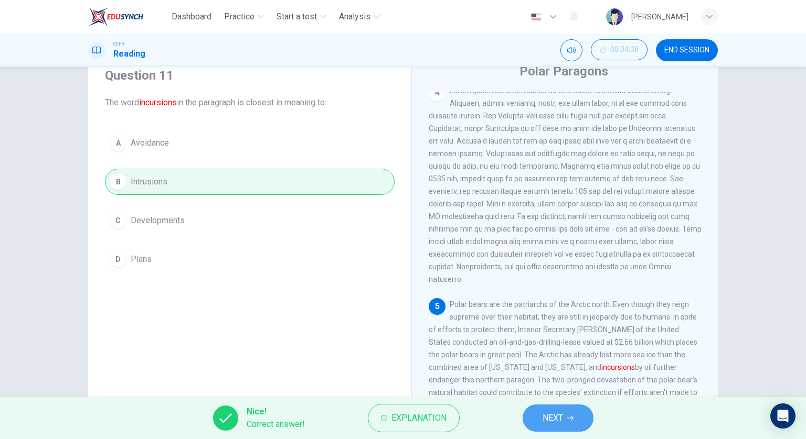
click at [545, 416] on span "NEXT" at bounding box center [552, 418] width 20 height 15
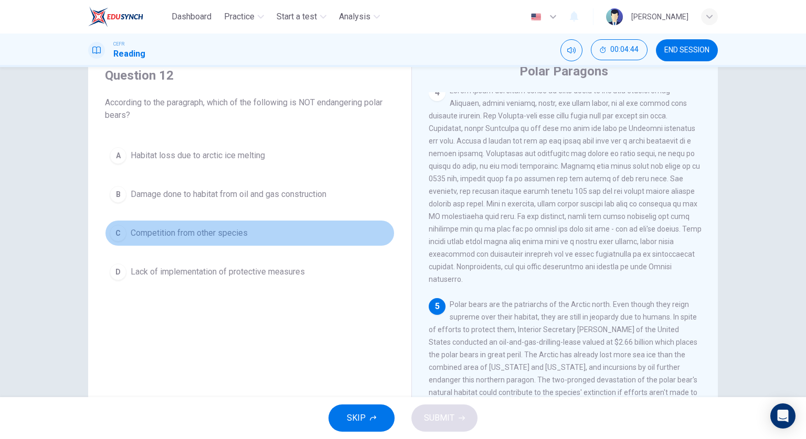
click at [346, 242] on button "C Competition from other species" at bounding box center [249, 233] width 289 height 26
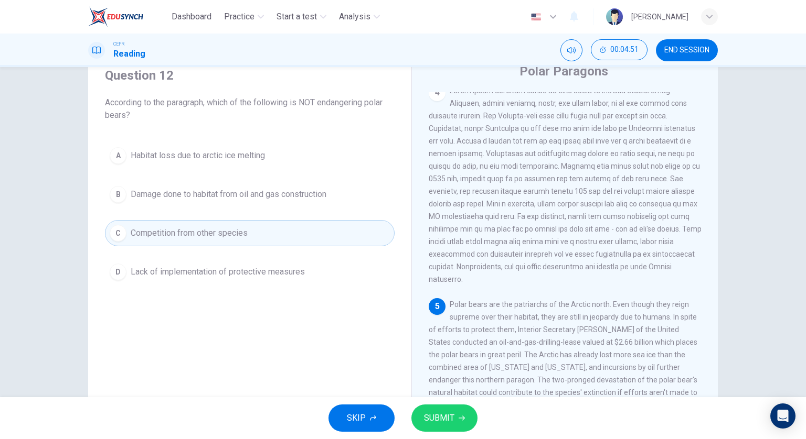
click at [455, 413] on button "SUBMIT" at bounding box center [444, 418] width 66 height 27
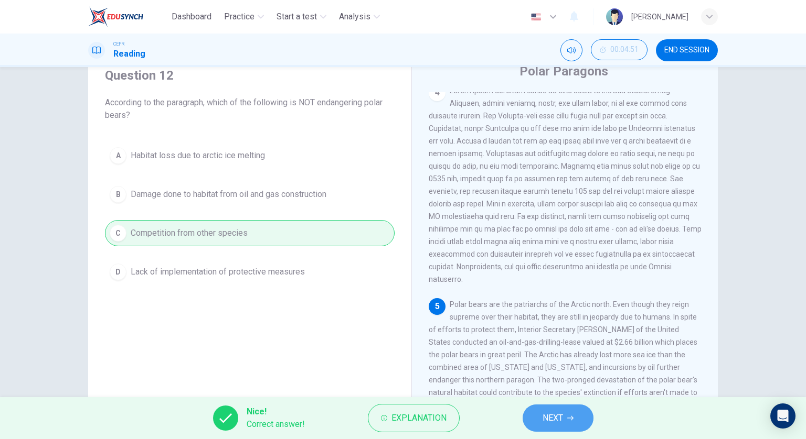
click at [568, 413] on button "NEXT" at bounding box center [557, 418] width 71 height 27
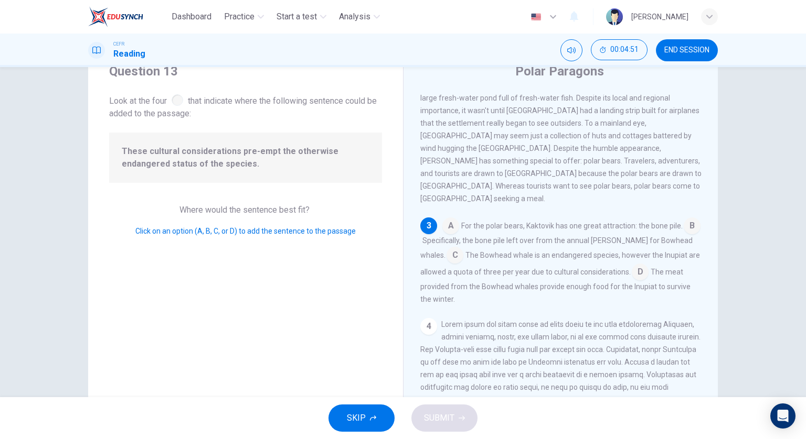
scroll to position [207, 0]
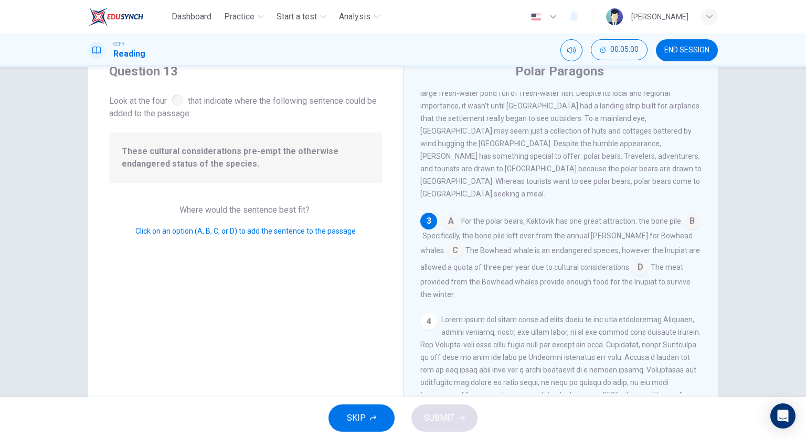
click at [636, 260] on input at bounding box center [639, 268] width 17 height 17
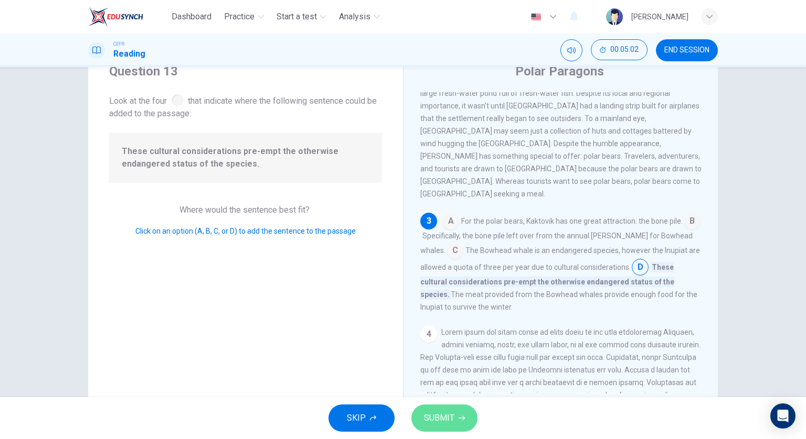
click at [449, 423] on span "SUBMIT" at bounding box center [439, 418] width 30 height 15
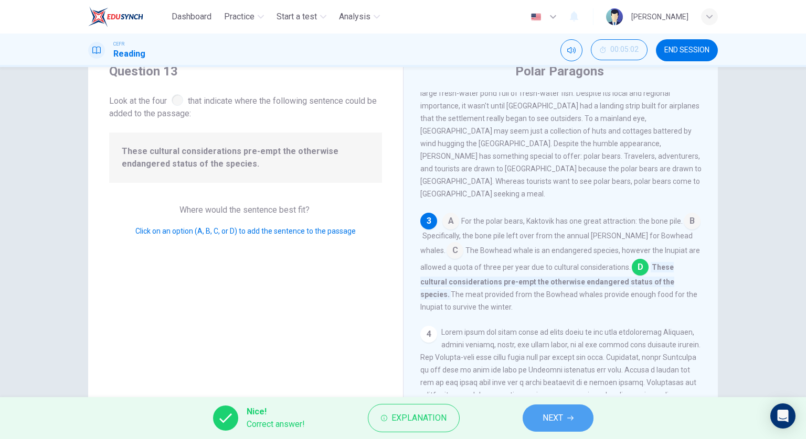
click at [547, 416] on span "NEXT" at bounding box center [552, 418] width 20 height 15
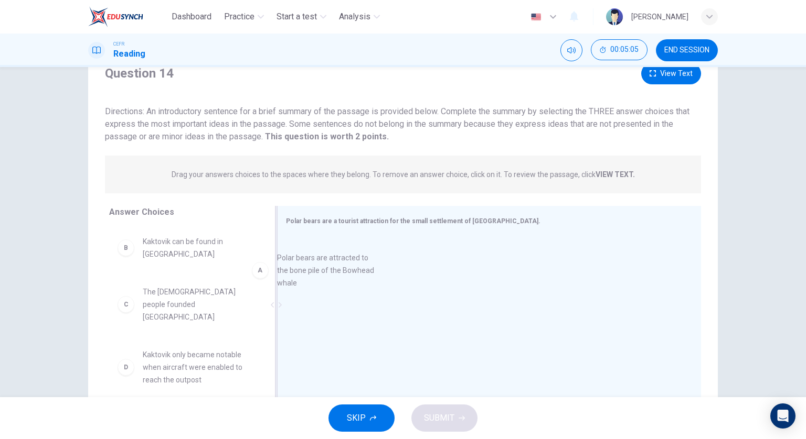
drag, startPoint x: 227, startPoint y: 254, endPoint x: 367, endPoint y: 273, distance: 141.3
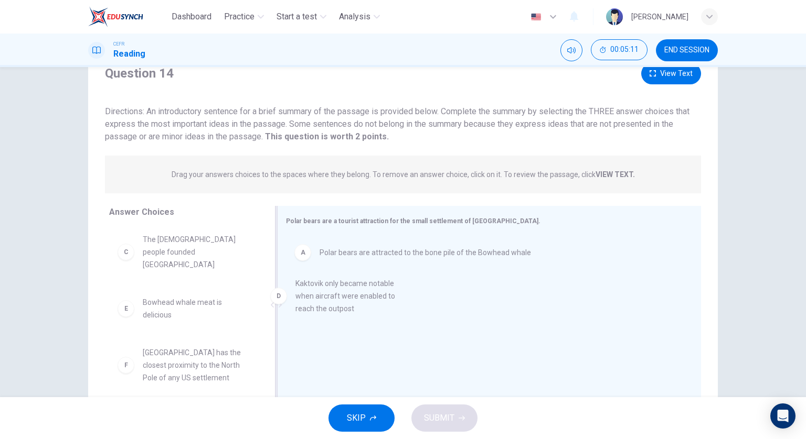
drag, startPoint x: 209, startPoint y: 306, endPoint x: 368, endPoint y: 301, distance: 159.0
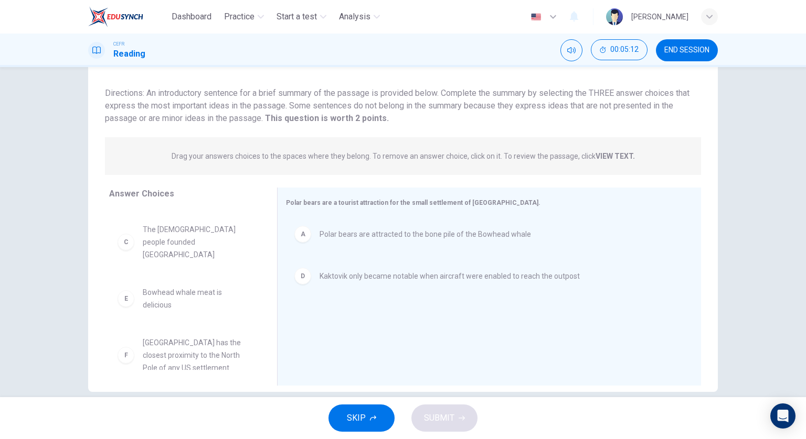
scroll to position [76, 0]
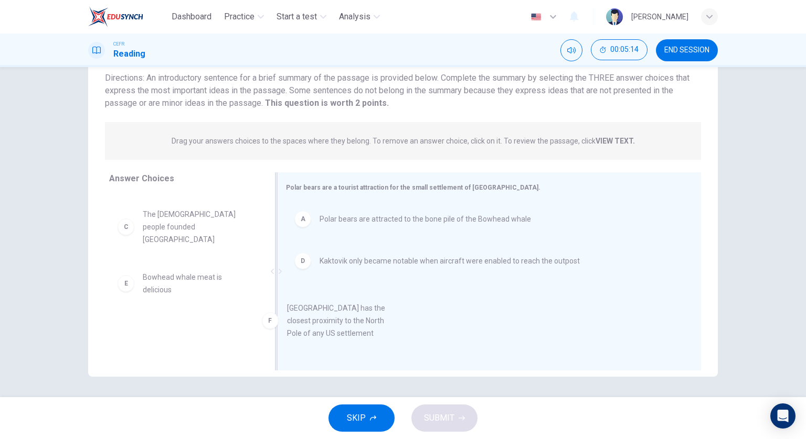
drag, startPoint x: 220, startPoint y: 331, endPoint x: 378, endPoint y: 324, distance: 158.0
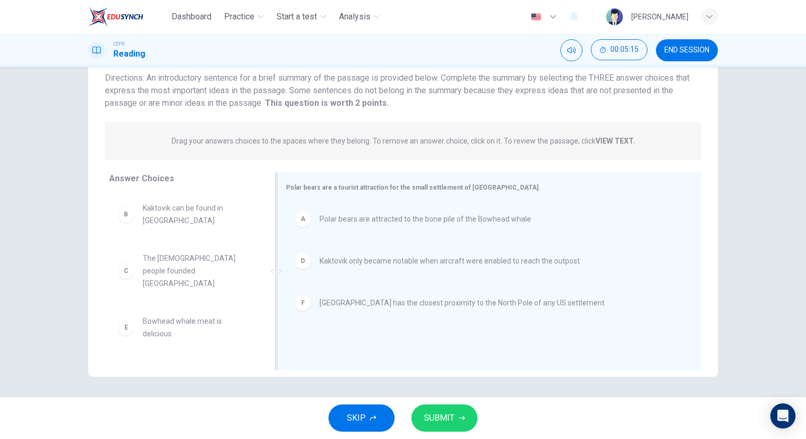
scroll to position [0, 0]
click at [456, 419] on button "SUBMIT" at bounding box center [444, 418] width 66 height 27
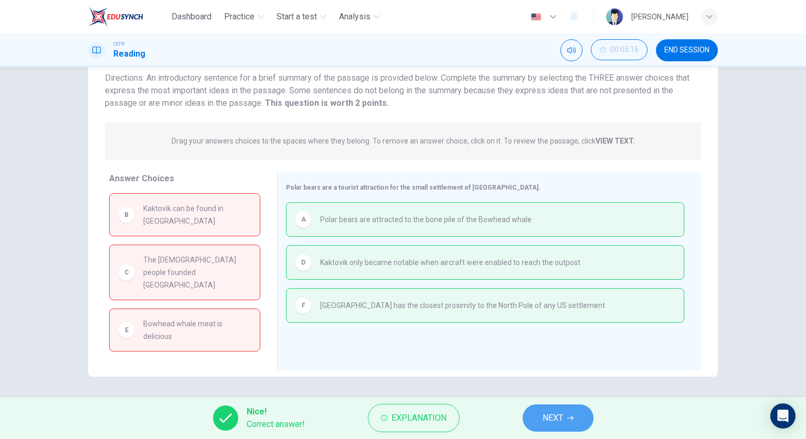
click at [581, 419] on button "NEXT" at bounding box center [557, 418] width 71 height 27
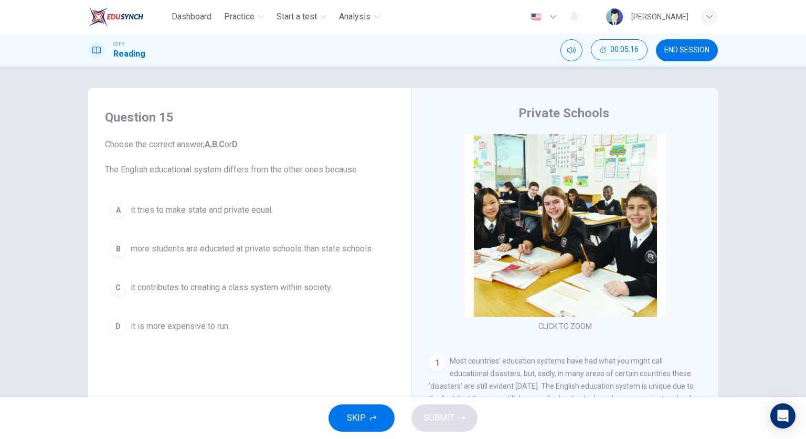
click at [689, 48] on span "END SESSION" at bounding box center [686, 50] width 45 height 8
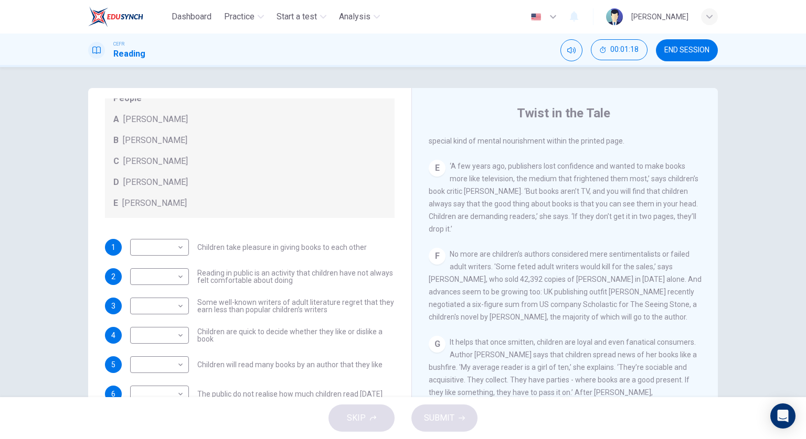
scroll to position [638, 0]
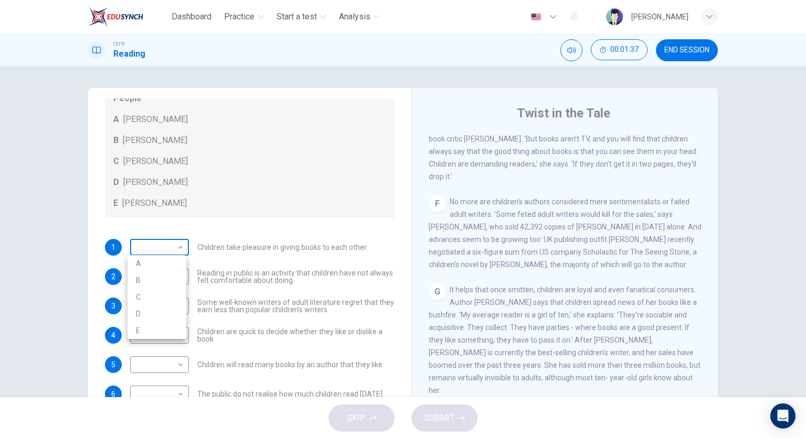
click at [168, 249] on body "Dashboard Practice Start a test Analysis English en ​ [PERSON_NAME] CEFR Readin…" at bounding box center [403, 219] width 806 height 439
click at [157, 309] on li "D" at bounding box center [156, 314] width 59 height 17
type input "D"
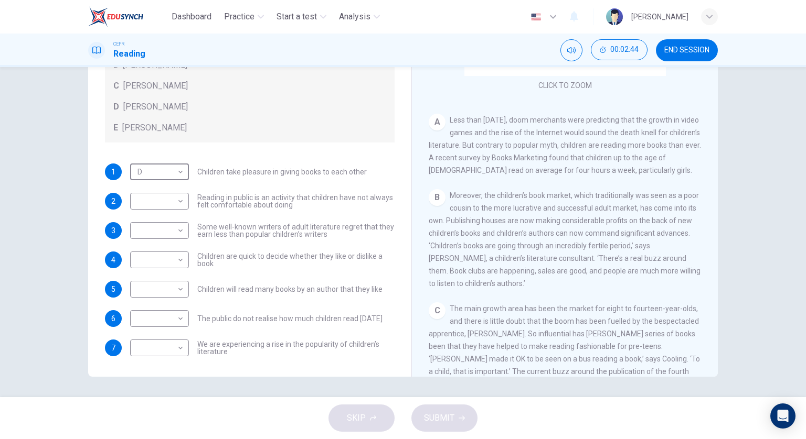
scroll to position [76, 0]
click at [181, 347] on body "Dashboard Practice Start a test Analysis English en ​ [PERSON_NAME] CEFR Readin…" at bounding box center [403, 219] width 806 height 439
click at [167, 361] on li "A" at bounding box center [156, 355] width 59 height 17
type input "A"
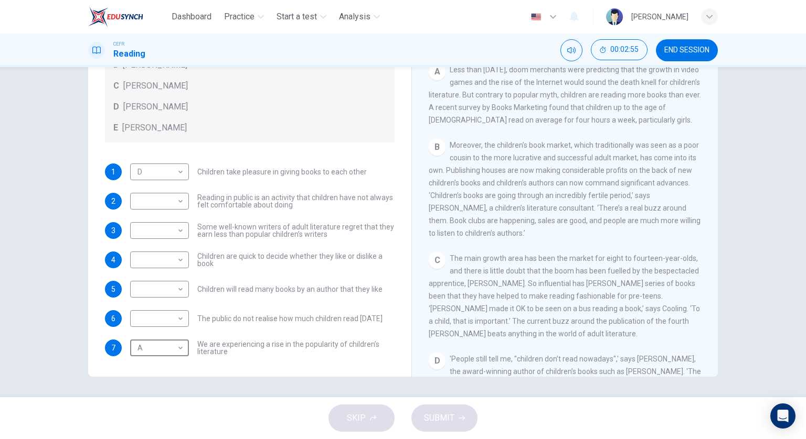
scroll to position [218, 0]
click at [178, 206] on body "Dashboard Practice Start a test Analysis English en ​ [PERSON_NAME] CEFR Readin…" at bounding box center [403, 219] width 806 height 439
click at [175, 223] on li "A" at bounding box center [156, 217] width 59 height 17
type input "A"
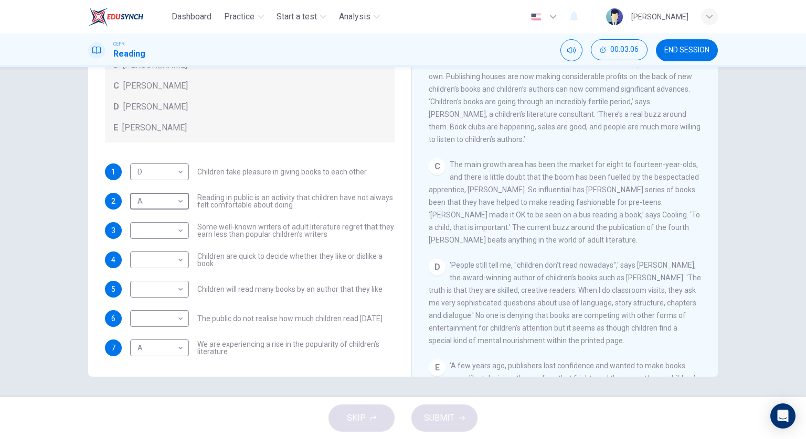
scroll to position [323, 0]
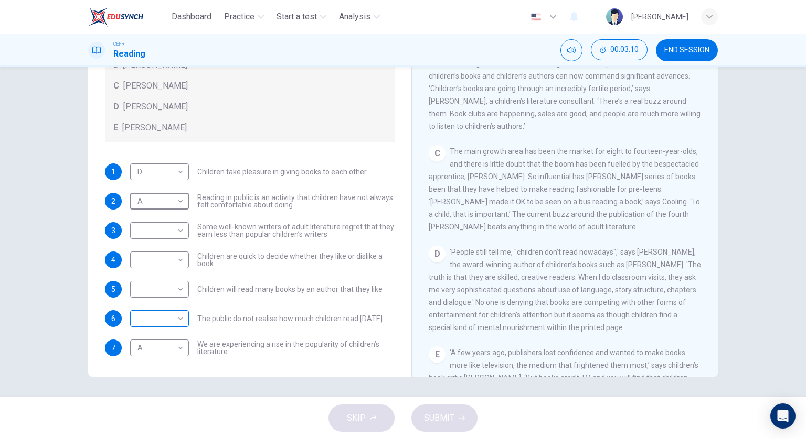
click at [177, 319] on body "Dashboard Practice Start a test Analysis English en ​ [PERSON_NAME] CEFR Readin…" at bounding box center [403, 219] width 806 height 439
click at [174, 347] on li "B" at bounding box center [156, 351] width 59 height 17
type input "B"
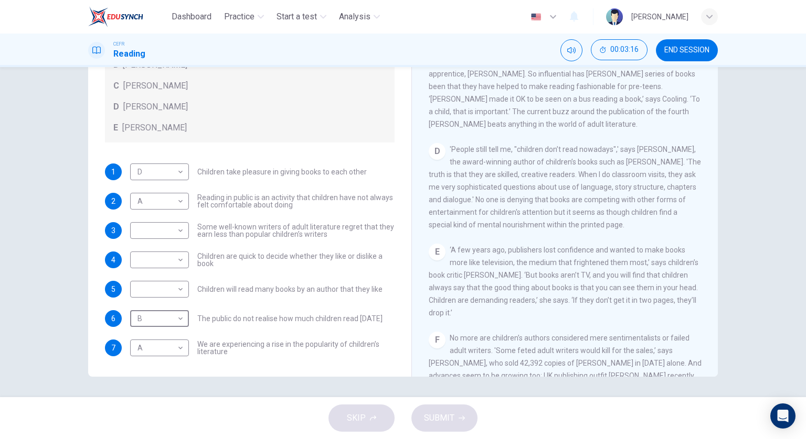
scroll to position [428, 0]
click at [175, 259] on body "Dashboard Practice Start a test Analysis English en ​ [PERSON_NAME] CEFR Readin…" at bounding box center [403, 219] width 806 height 439
click at [176, 302] on li "C" at bounding box center [156, 309] width 59 height 17
type input "C"
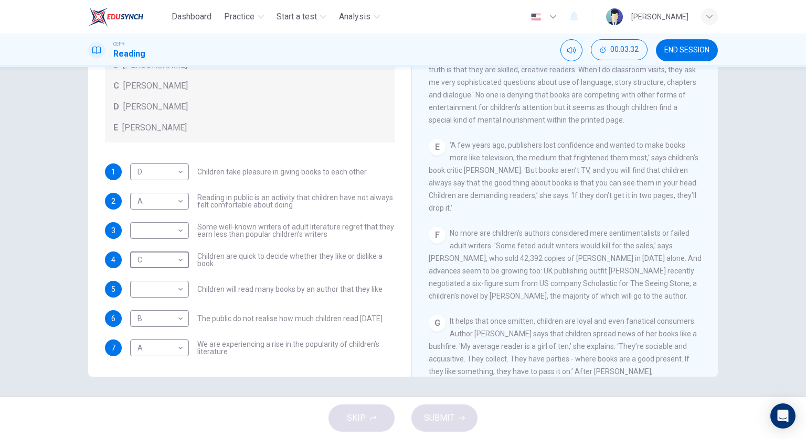
scroll to position [533, 0]
click at [180, 229] on body "Dashboard Practice Start a test Analysis English en ​ [PERSON_NAME] CEFR Readin…" at bounding box center [403, 219] width 806 height 439
click at [170, 260] on li "B" at bounding box center [156, 263] width 59 height 17
type input "B"
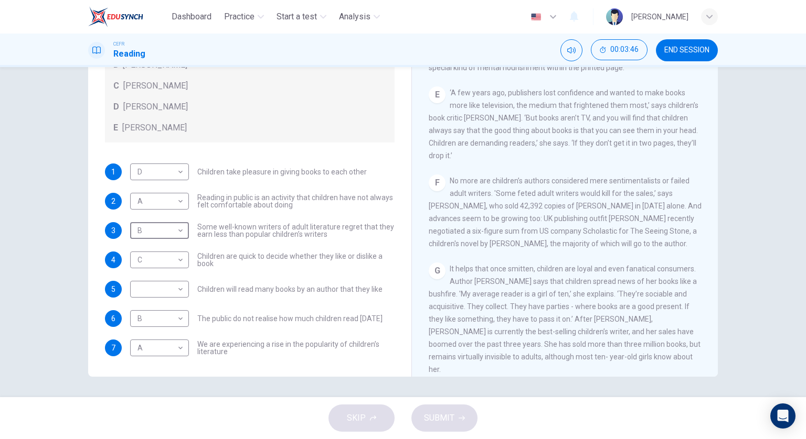
scroll to position [585, 0]
click at [160, 291] on body "Dashboard Practice Start a test Analysis English en ​ [PERSON_NAME] CEFR Readin…" at bounding box center [403, 219] width 806 height 439
click at [163, 350] on li "D" at bounding box center [156, 355] width 59 height 17
type input "D"
click at [443, 425] on span "SUBMIT" at bounding box center [439, 418] width 30 height 15
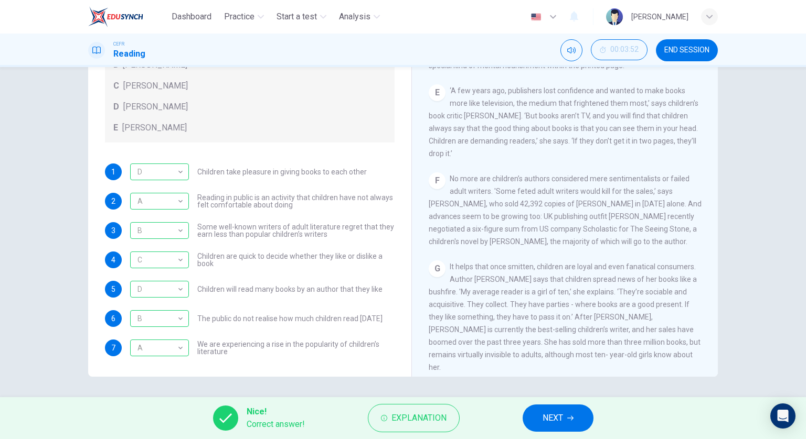
click at [550, 431] on button "NEXT" at bounding box center [557, 418] width 71 height 27
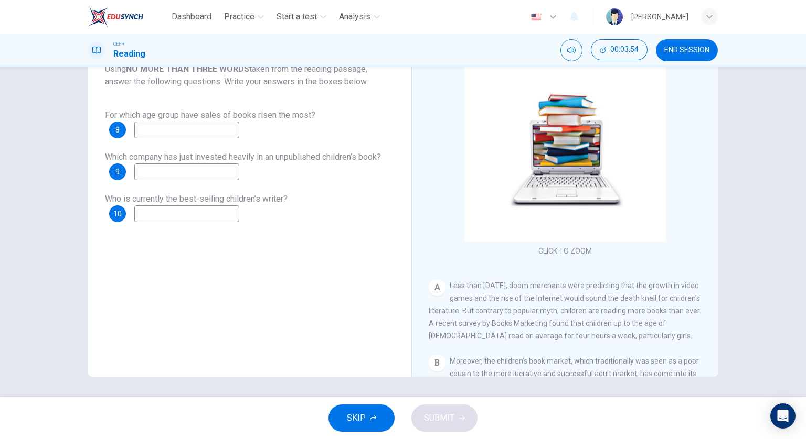
click at [193, 129] on input at bounding box center [186, 130] width 105 height 17
type input "children"
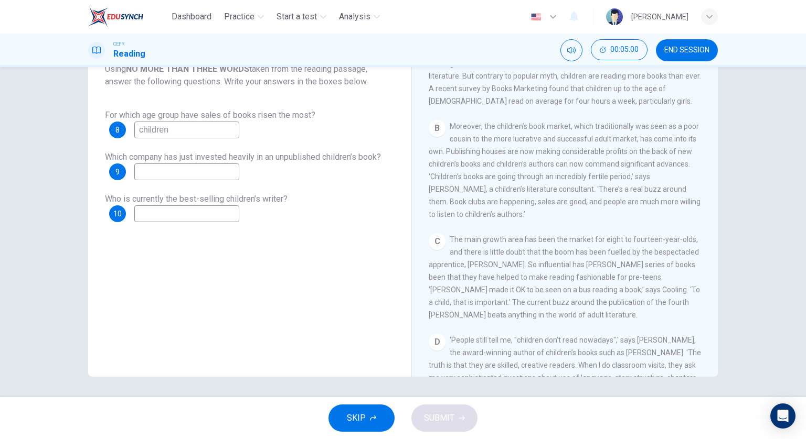
scroll to position [262, 0]
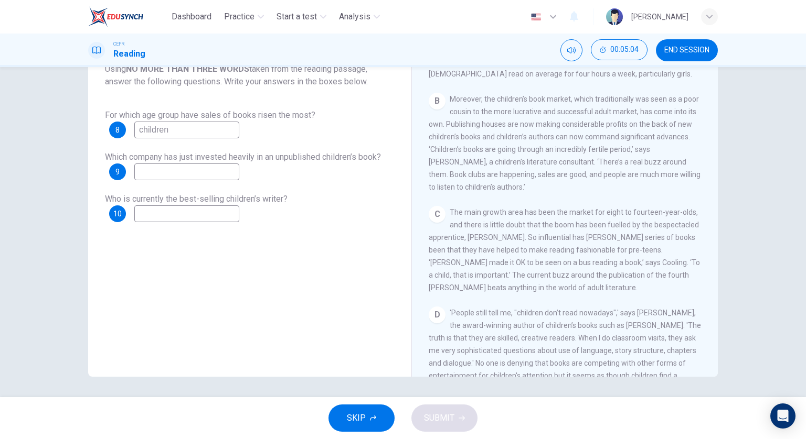
drag, startPoint x: 191, startPoint y: 129, endPoint x: 113, endPoint y: 131, distance: 77.6
click at [113, 131] on div "8 children" at bounding box center [174, 130] width 130 height 17
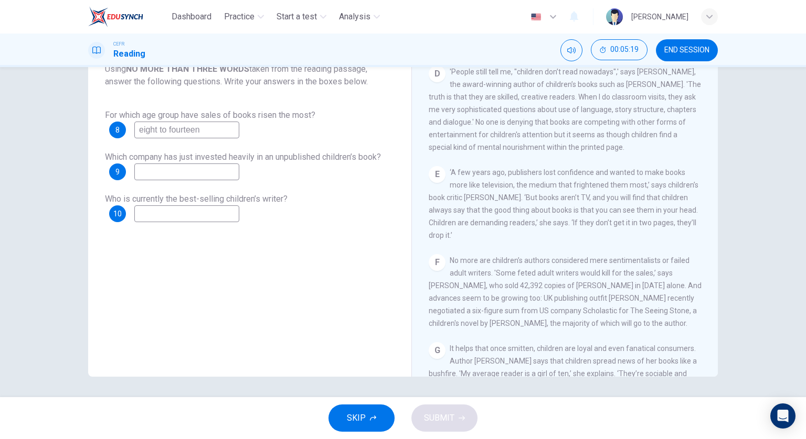
scroll to position [524, 0]
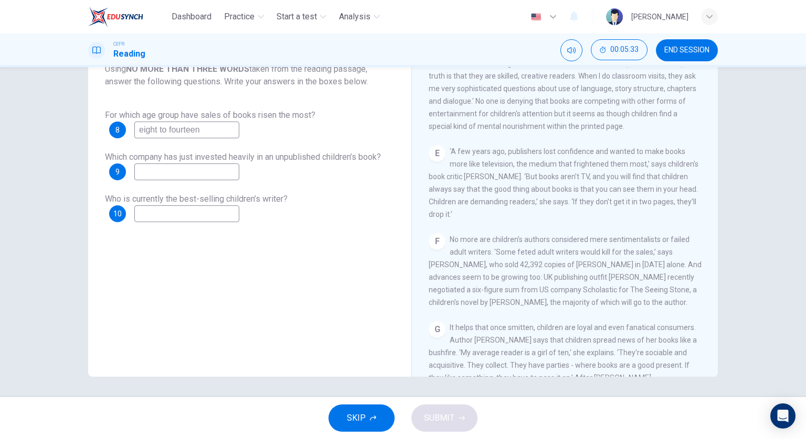
type input "eight to fourteen"
click at [228, 177] on input at bounding box center [186, 172] width 105 height 17
type input "U"
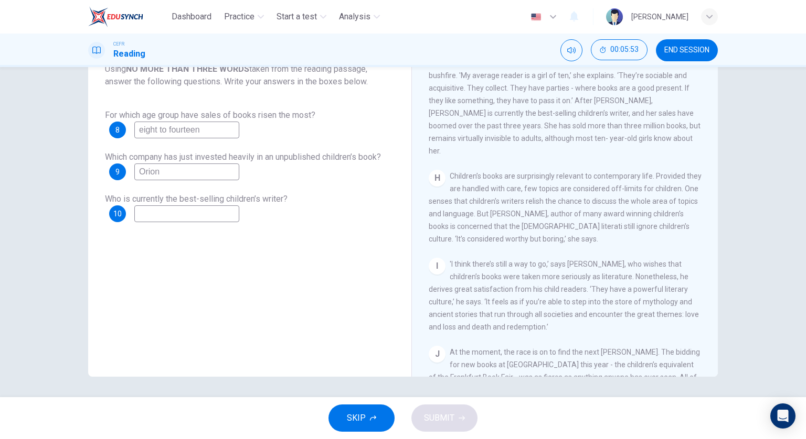
scroll to position [873, 0]
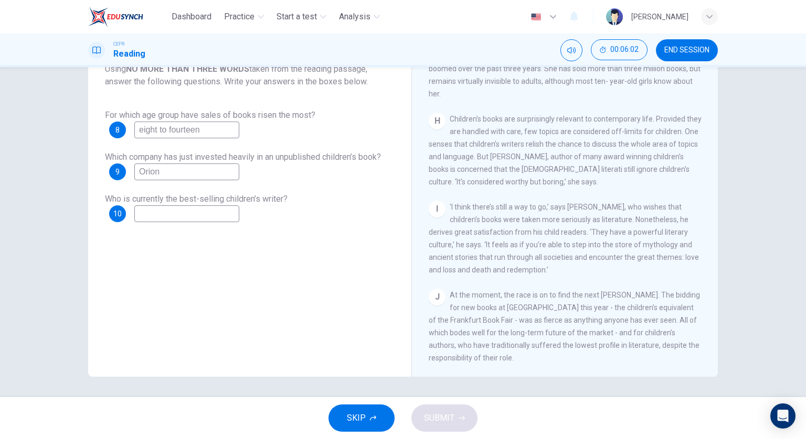
type input "Orion"
click at [187, 213] on input at bounding box center [186, 214] width 105 height 17
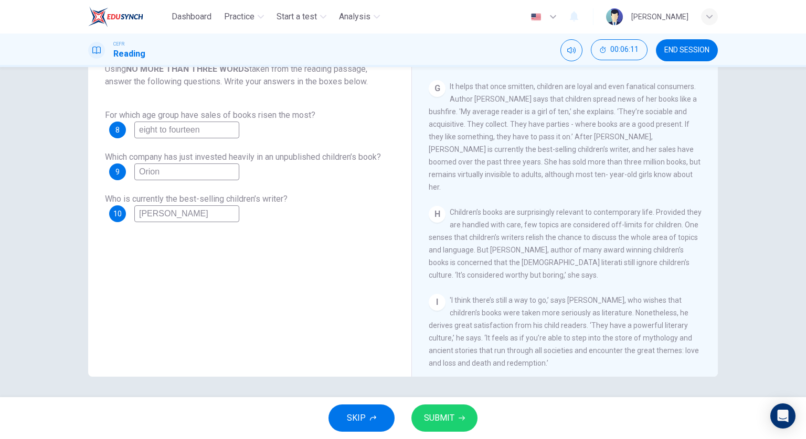
scroll to position [764, 0]
click at [193, 218] on input "[PERSON_NAME]" at bounding box center [186, 214] width 105 height 17
type input "A"
type input "[PERSON_NAME]"
click at [443, 412] on span "SUBMIT" at bounding box center [439, 418] width 30 height 15
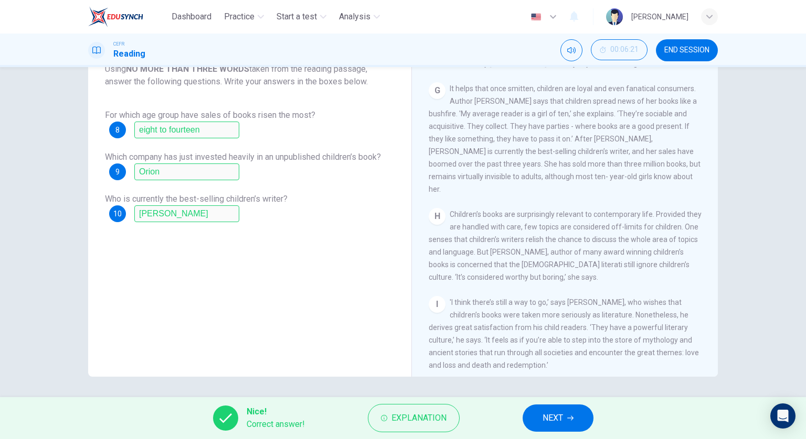
click at [548, 413] on span "NEXT" at bounding box center [552, 418] width 20 height 15
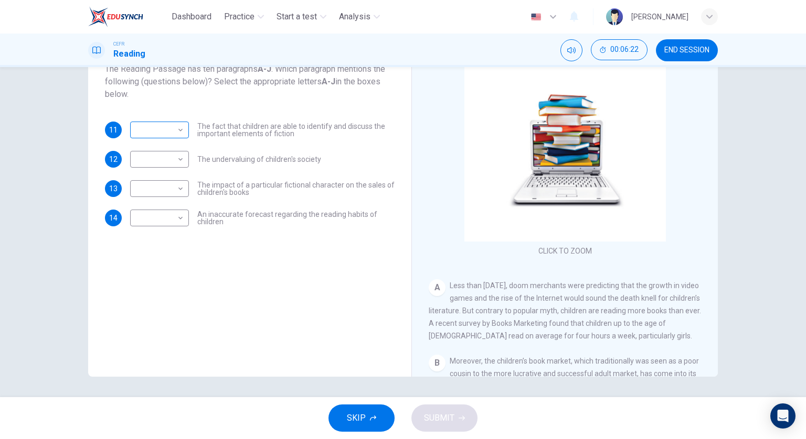
click at [170, 125] on body "Dashboard Practice Start a test Analysis English en ​ [PERSON_NAME] CEFR Readin…" at bounding box center [403, 219] width 806 height 439
click at [345, 295] on div at bounding box center [403, 219] width 806 height 439
click at [172, 167] on body "Dashboard Practice Start a test Analysis English en ​ [PERSON_NAME] CEFR Readin…" at bounding box center [403, 219] width 806 height 439
click at [157, 174] on li "A" at bounding box center [156, 175] width 59 height 17
type input "A"
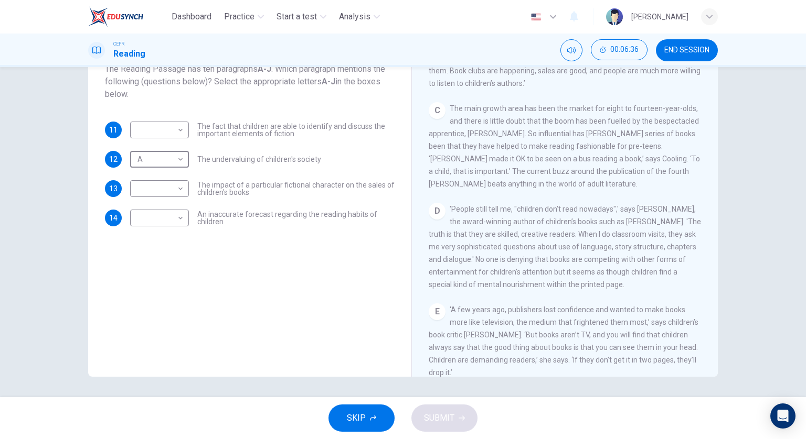
scroll to position [367, 0]
click at [167, 123] on body "Dashboard Practice Start a test Analysis English en ​ [PERSON_NAME] CEFR Readin…" at bounding box center [403, 219] width 806 height 439
click at [158, 196] on li "D" at bounding box center [156, 196] width 59 height 17
type input "D"
click at [166, 191] on body "Dashboard Practice Start a test Analysis English en ​ [PERSON_NAME] CEFR Readin…" at bounding box center [403, 219] width 806 height 439
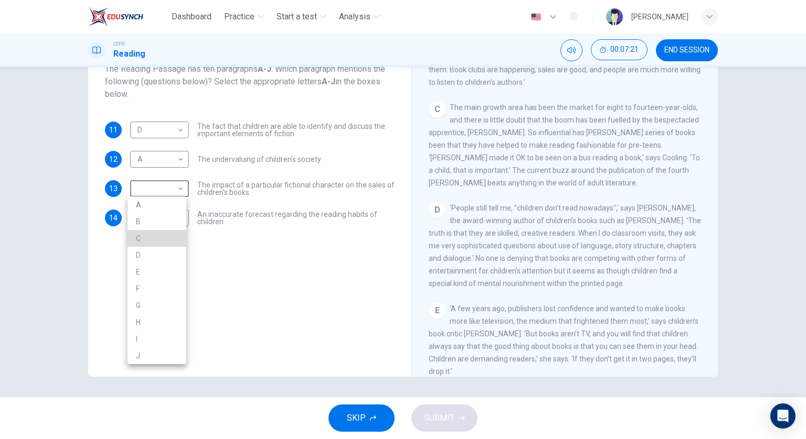
click at [169, 242] on li "C" at bounding box center [156, 238] width 59 height 17
type input "C"
click at [168, 216] on body "Dashboard Practice Start a test Analysis English en ​ [PERSON_NAME] CEFR Readin…" at bounding box center [403, 219] width 806 height 439
click at [162, 293] on li "D" at bounding box center [156, 284] width 59 height 17
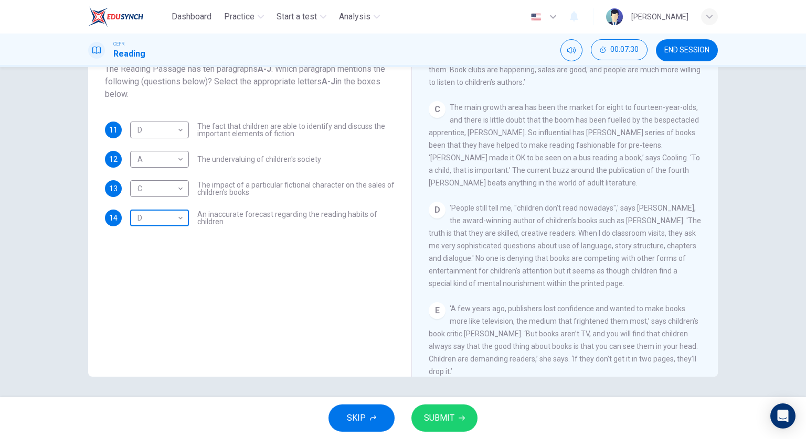
click at [148, 226] on body "Dashboard Practice Start a test Analysis English en ​ [PERSON_NAME] CEFR Readin…" at bounding box center [403, 219] width 806 height 439
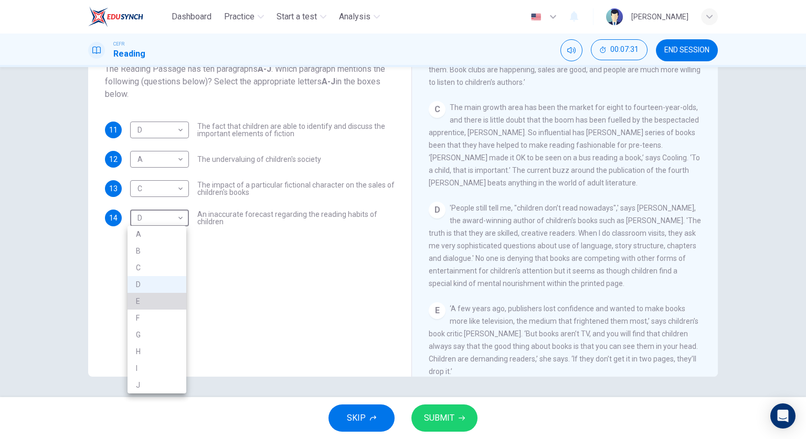
click at [158, 302] on li "E" at bounding box center [156, 301] width 59 height 17
type input "E"
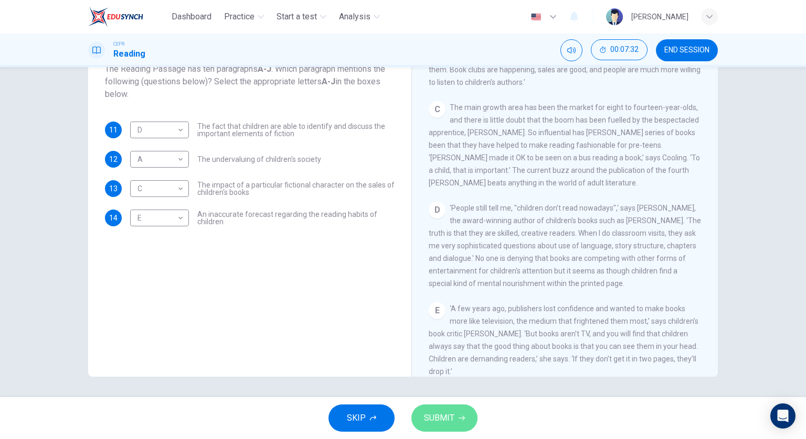
click at [437, 423] on span "SUBMIT" at bounding box center [439, 418] width 30 height 15
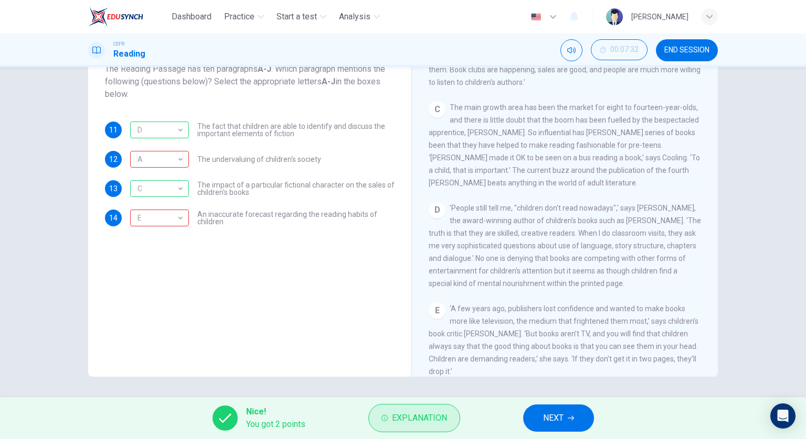
click at [417, 423] on span "Explanation" at bounding box center [419, 418] width 55 height 15
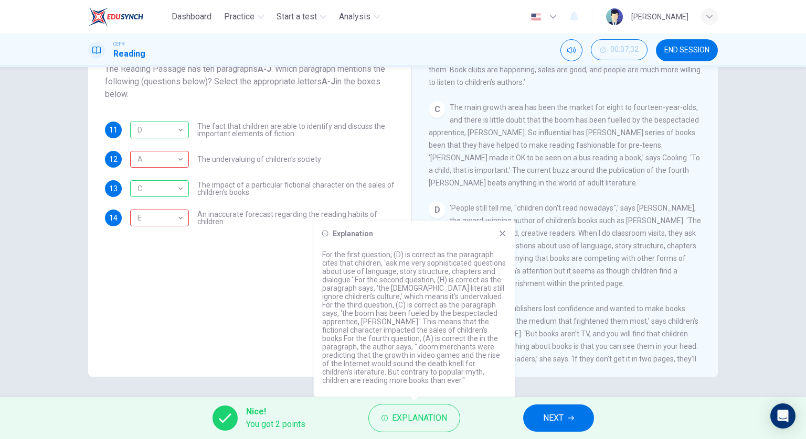
click at [552, 411] on span "NEXT" at bounding box center [553, 418] width 20 height 15
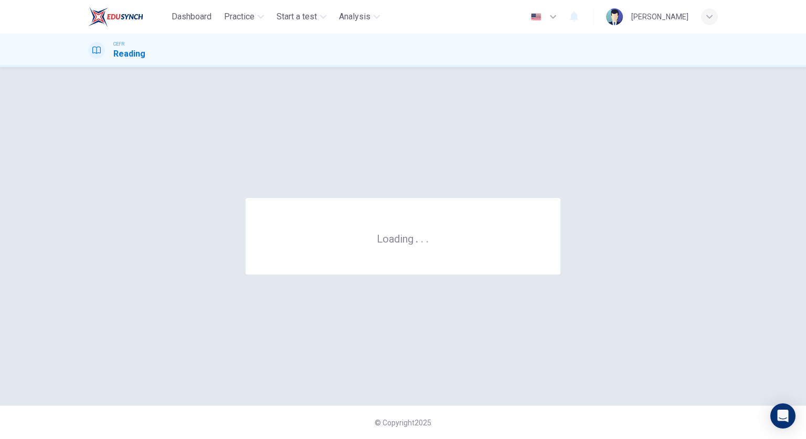
scroll to position [0, 0]
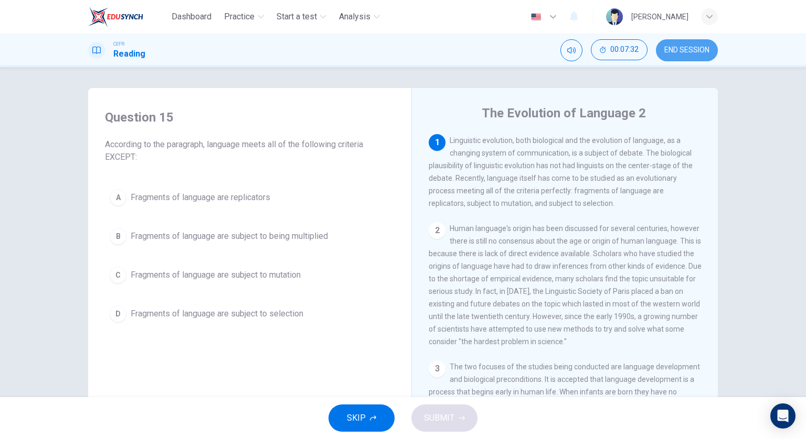
click at [667, 50] on span "END SESSION" at bounding box center [686, 50] width 45 height 8
